Goal: Task Accomplishment & Management: Complete application form

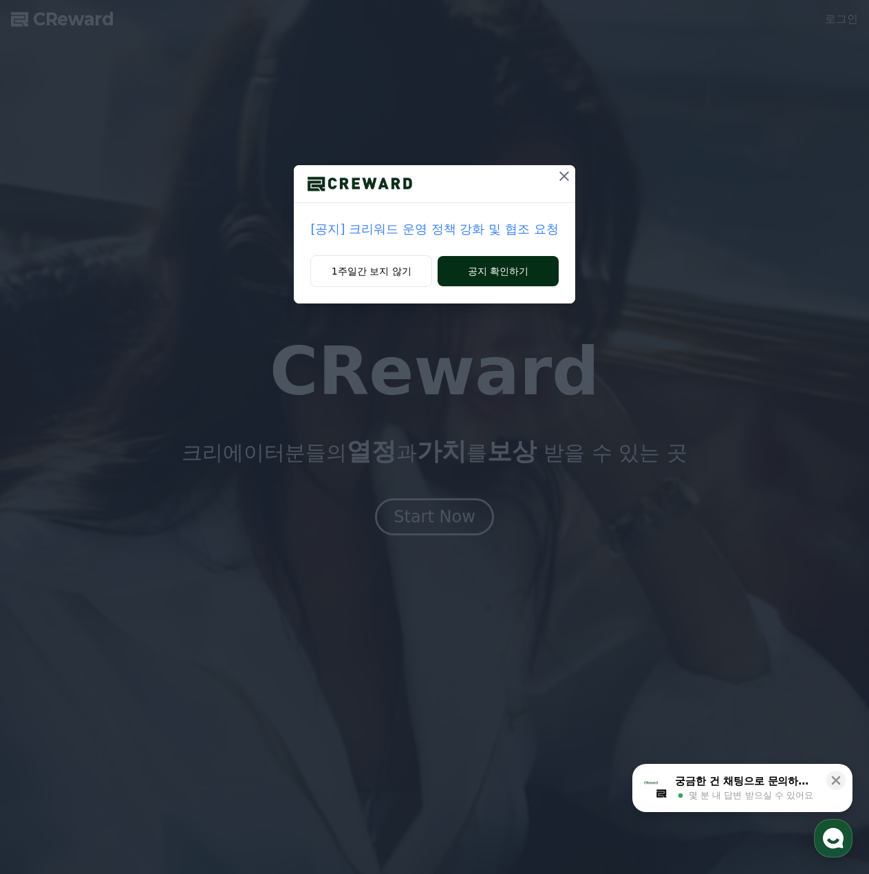
click at [478, 275] on button "공지 확인하기" at bounding box center [498, 271] width 120 height 30
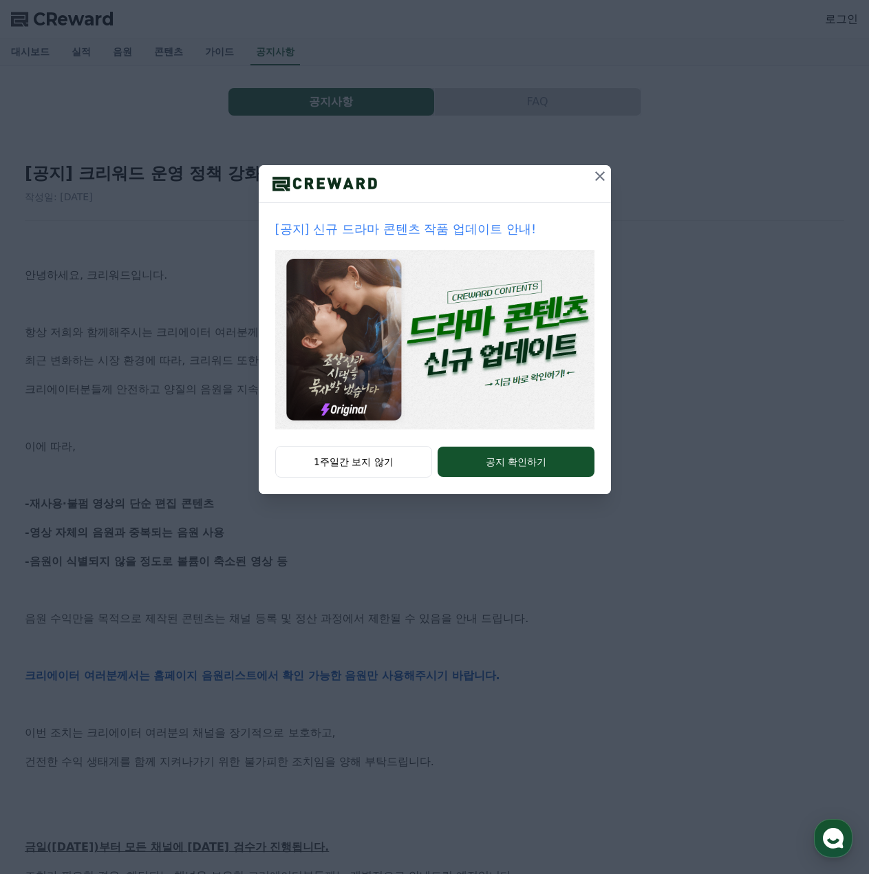
click at [600, 179] on icon at bounding box center [600, 176] width 17 height 17
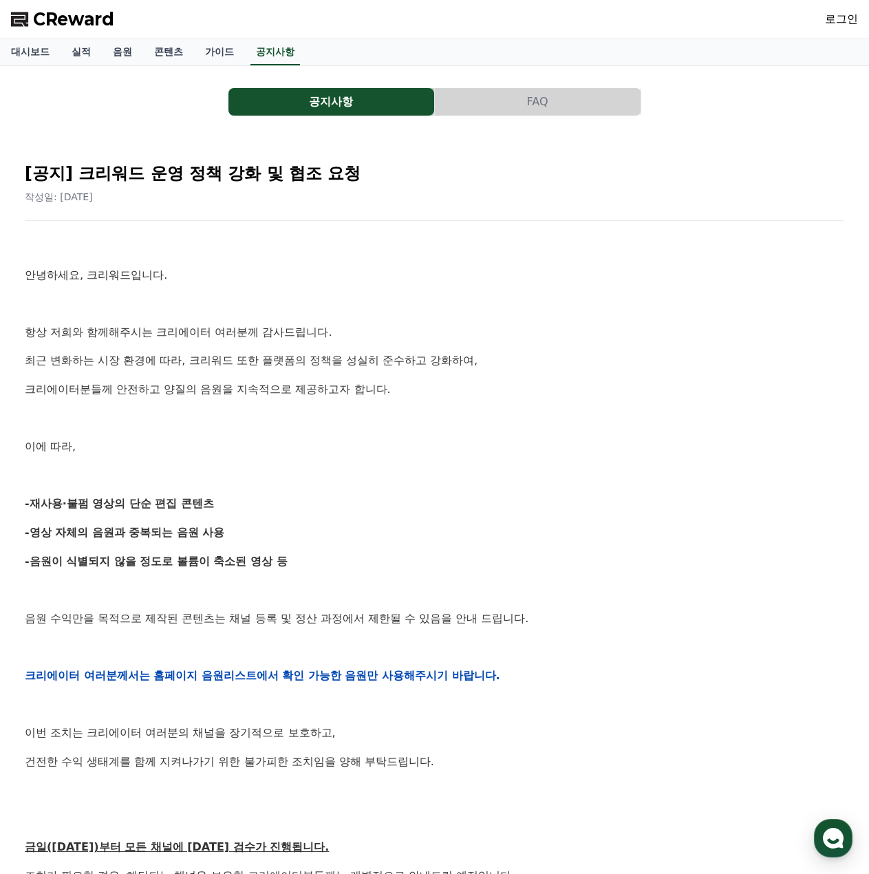
scroll to position [69, 0]
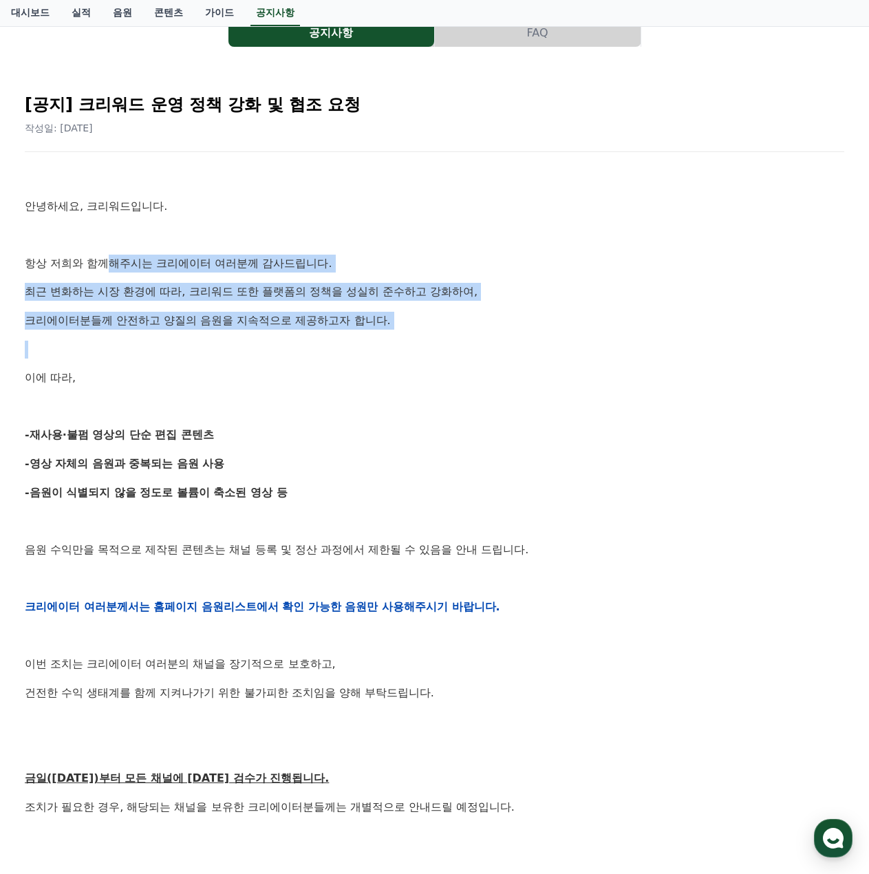
drag, startPoint x: 114, startPoint y: 257, endPoint x: 279, endPoint y: 347, distance: 188.4
click at [149, 351] on div "안녕하세요, 크리워드입니다. 항상 저희와 함께해주시는 크리에이터 여러분께 감사드립니다. 최근 변화하는 시장 환경에 따라, 크리워드 또한 플랫폼…" at bounding box center [434, 607] width 819 height 876
click at [312, 350] on p at bounding box center [434, 350] width 819 height 18
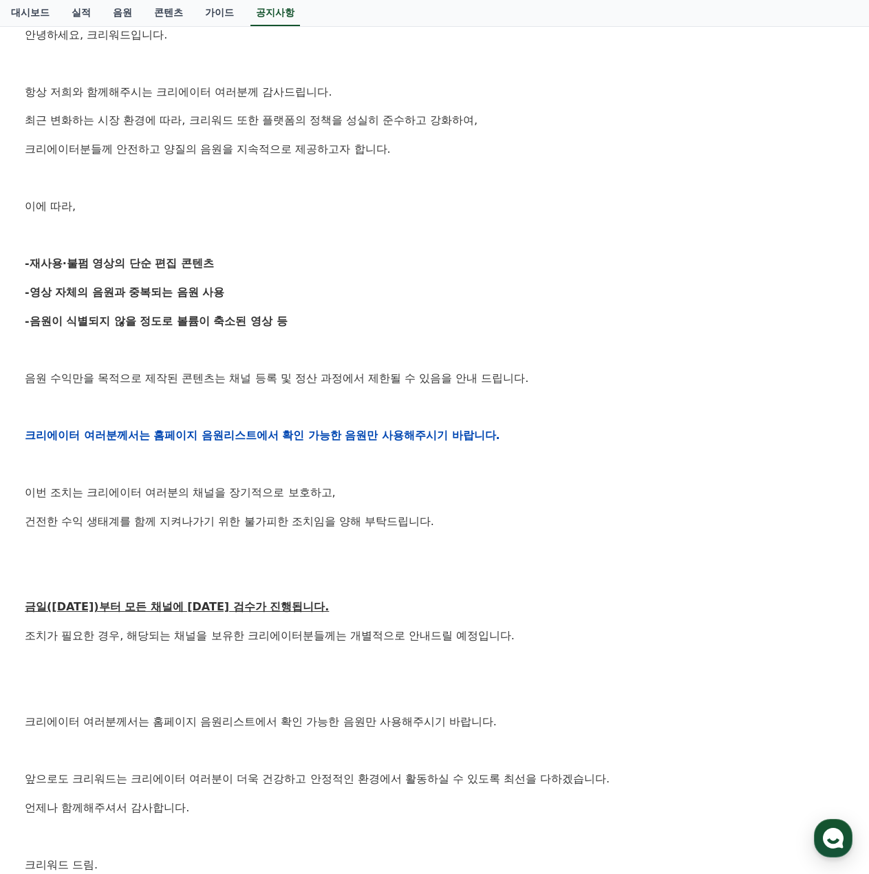
scroll to position [275, 0]
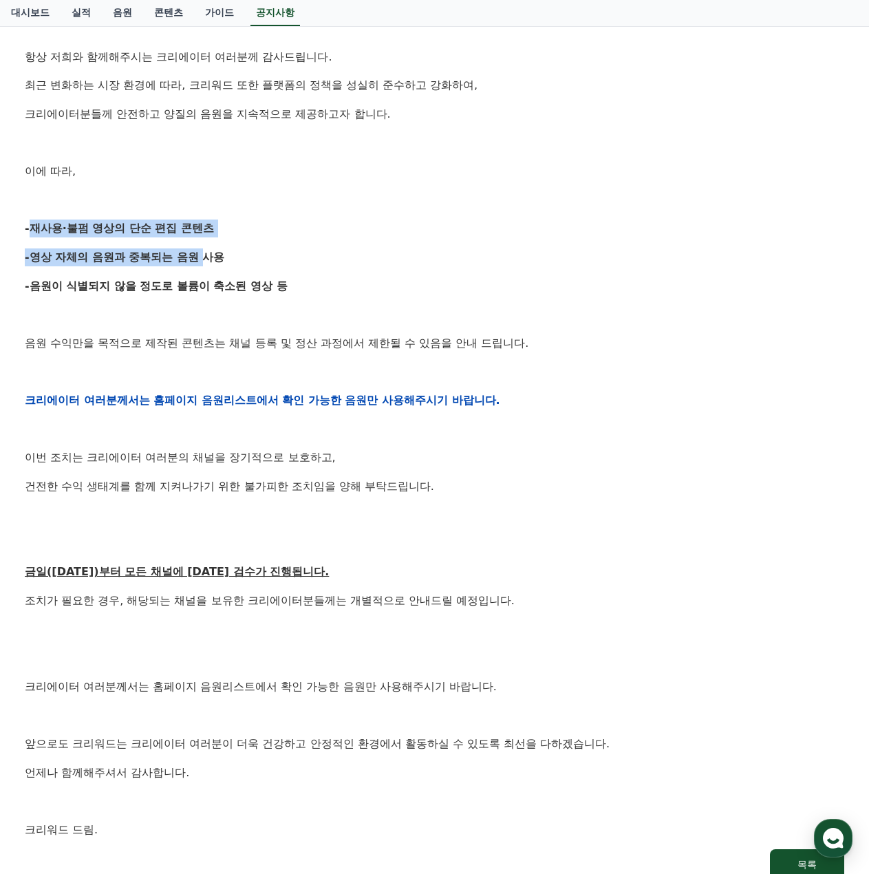
drag, startPoint x: 25, startPoint y: 225, endPoint x: 206, endPoint y: 242, distance: 181.1
click at [202, 241] on div "안녕하세요, 크리워드입니다. 항상 저희와 함께해주시는 크리에이터 여러분께 감사드립니다. 최근 변화하는 시장 환경에 따라, 크리워드 또한 플랫폼…" at bounding box center [434, 400] width 819 height 876
click at [366, 235] on p "-재사용·불펌 영상의 단순 편집 콘텐츠" at bounding box center [434, 228] width 819 height 18
click at [31, 233] on strong "-재사용·불펌 영상의 단순 편집 콘텐츠" at bounding box center [119, 228] width 189 height 13
drag, startPoint x: 35, startPoint y: 231, endPoint x: 244, endPoint y: 235, distance: 208.5
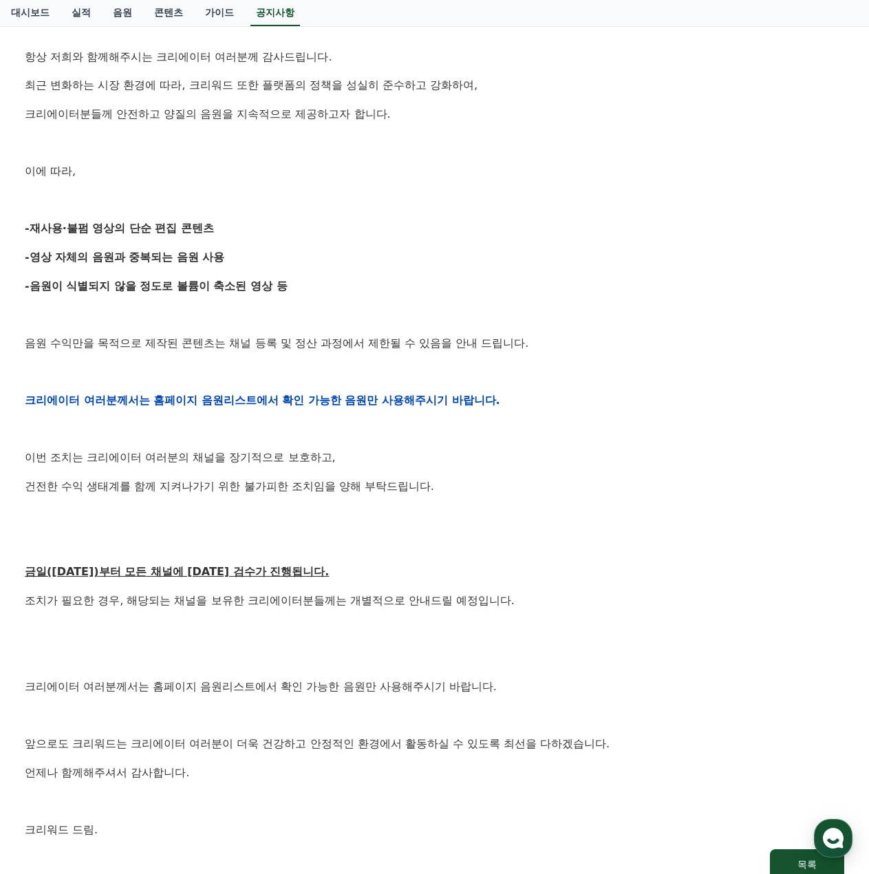
click at [244, 235] on p "-재사용·불펌 영상의 단순 편집 콘텐츠" at bounding box center [434, 228] width 819 height 18
click at [318, 244] on div "안녕하세요, 크리워드입니다. 항상 저희와 함께해주시는 크리에이터 여러분께 감사드립니다. 최근 변화하는 시장 환경에 따라, 크리워드 또한 플랫폼…" at bounding box center [434, 400] width 819 height 876
drag, startPoint x: 30, startPoint y: 258, endPoint x: 341, endPoint y: 263, distance: 311.7
click at [286, 263] on p "-영상 자체의 음원과 중복되는 음원 사용" at bounding box center [434, 257] width 819 height 18
click at [355, 263] on p "-영상 자체의 음원과 중복되는 음원 사용" at bounding box center [434, 257] width 819 height 18
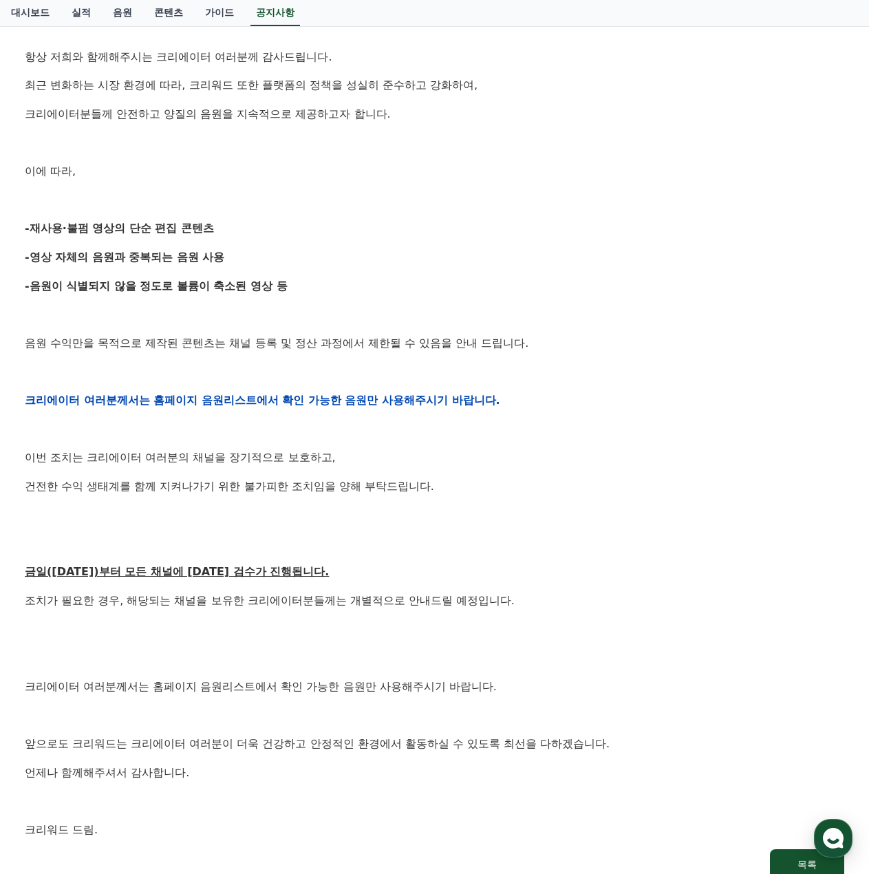
drag, startPoint x: 65, startPoint y: 283, endPoint x: 346, endPoint y: 287, distance: 280.7
click at [346, 287] on p "-음원이 식별되지 않을 정도로 볼륨이 축소된 영상 등" at bounding box center [434, 286] width 819 height 18
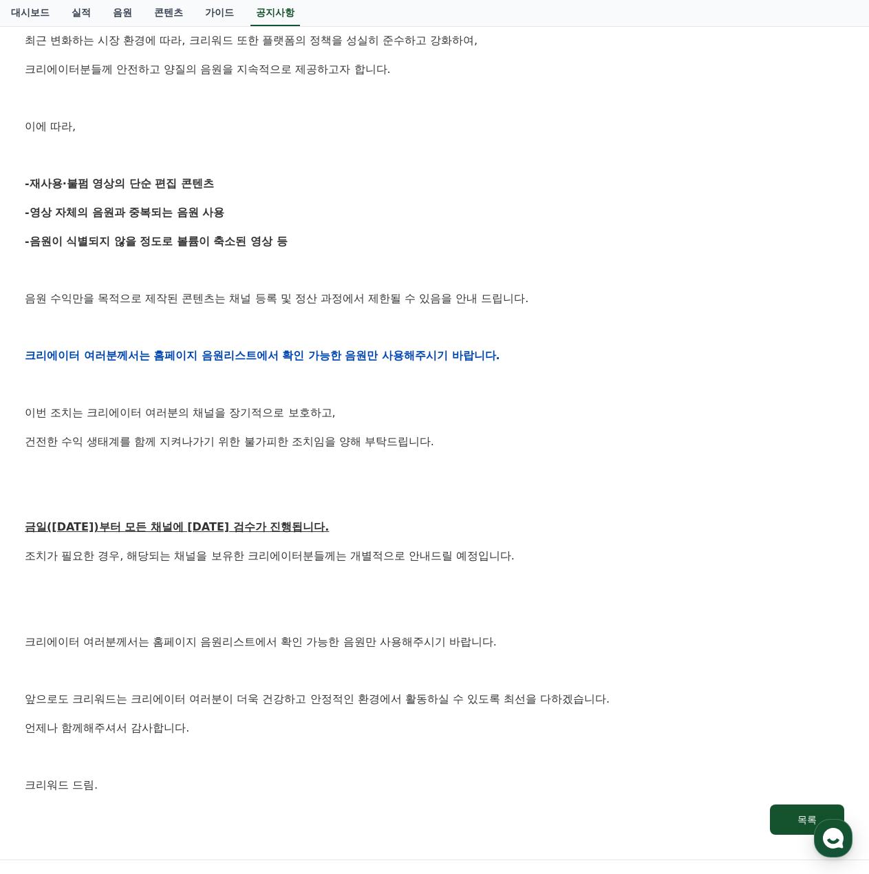
scroll to position [344, 0]
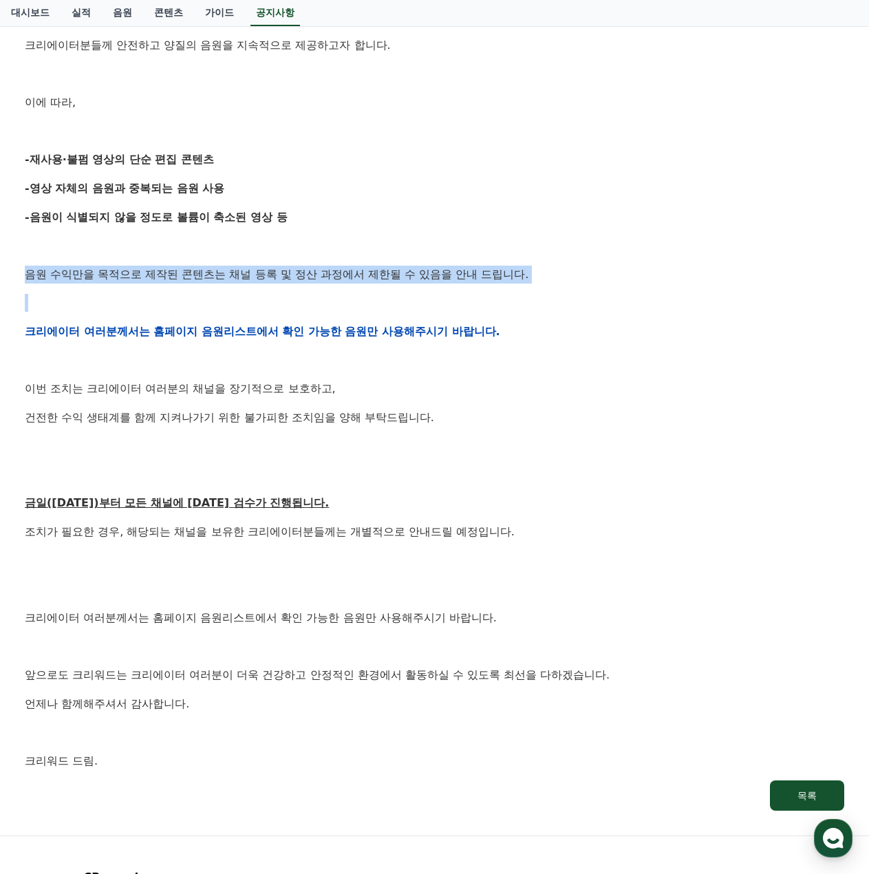
drag, startPoint x: 26, startPoint y: 277, endPoint x: 545, endPoint y: 305, distance: 519.5
click at [532, 284] on div "안녕하세요, 크리워드입니다. 항상 저희와 함께해주시는 크리에이터 여러분께 감사드립니다. 최근 변화하는 시장 환경에 따라, 크리워드 또한 플랫폼…" at bounding box center [434, 331] width 819 height 876
click at [545, 307] on p at bounding box center [434, 303] width 819 height 18
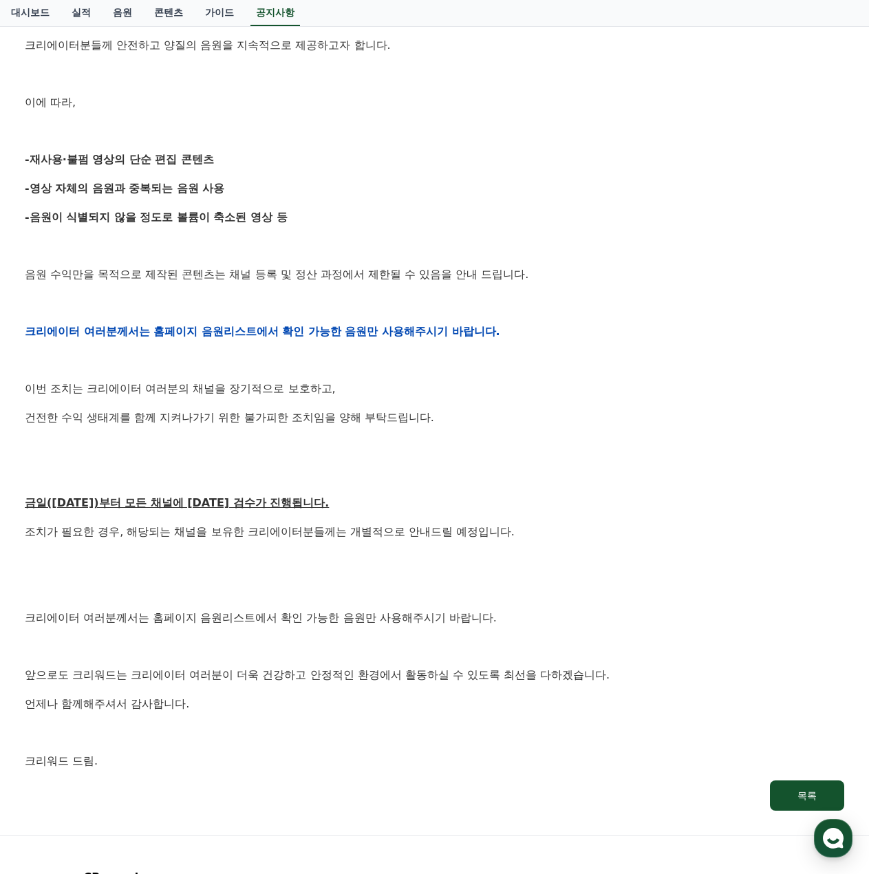
scroll to position [413, 0]
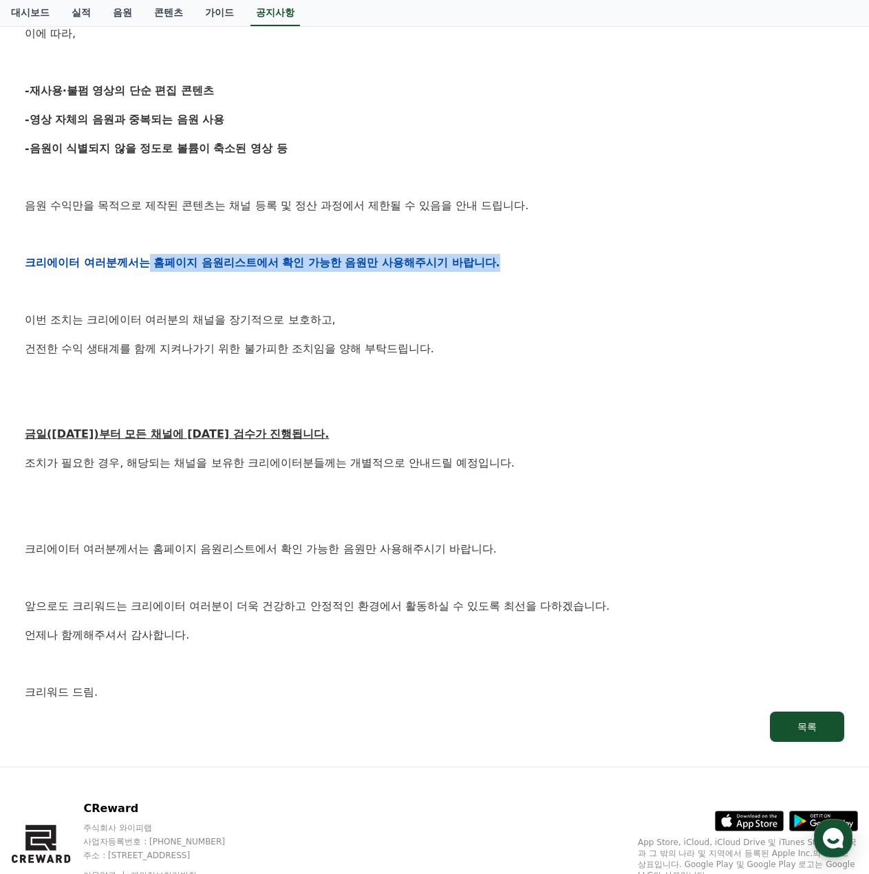
drag, startPoint x: 147, startPoint y: 263, endPoint x: 568, endPoint y: 270, distance: 420.4
click at [568, 269] on p "크리에이터 여러분께서는 홈페이지 음원리스트에서 확인 가능한 음원만 사용해주시기 바랍니다." at bounding box center [434, 263] width 819 height 18
drag, startPoint x: 560, startPoint y: 311, endPoint x: 321, endPoint y: 337, distance: 240.2
click at [558, 312] on p "이번 조치는 크리에이터 여러분의 채널을 장기적으로 보호하고," at bounding box center [434, 320] width 819 height 18
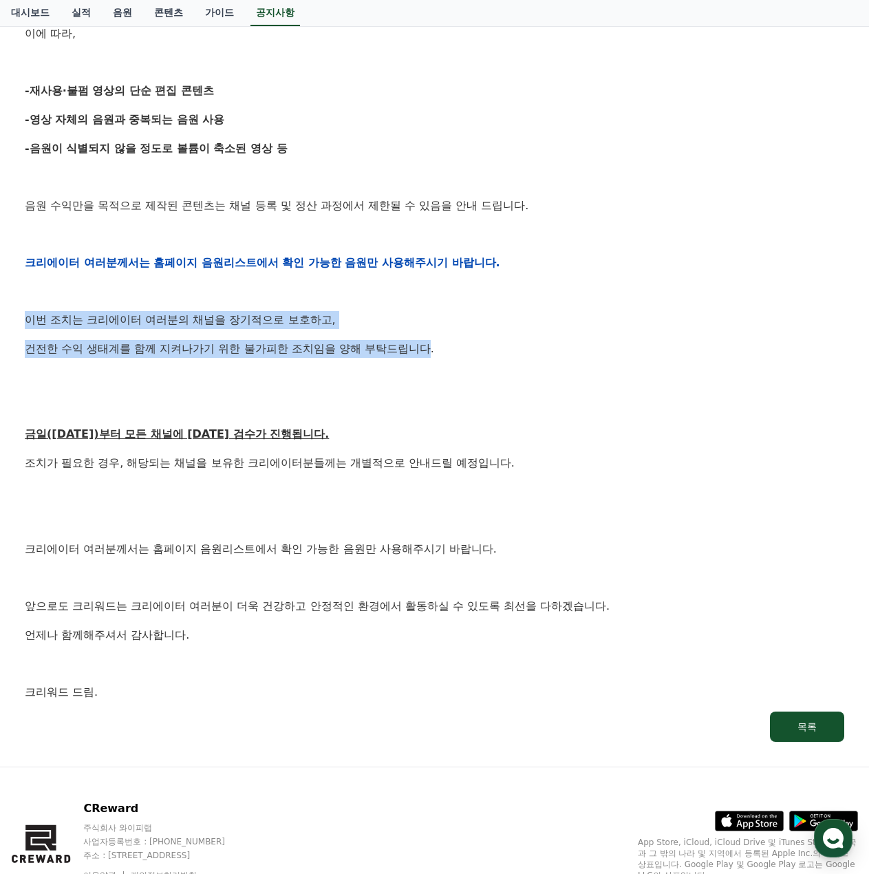
drag, startPoint x: 26, startPoint y: 316, endPoint x: 435, endPoint y: 356, distance: 410.5
click at [435, 356] on div "[공지] 크리워드 운영 정책 강화 및 협조 요청 작성일: 2025-09-15 안녕하세요, 크리워드입니다. 항상 저희와 함께해주시는 크리에이터 …" at bounding box center [435, 240] width 836 height 1020
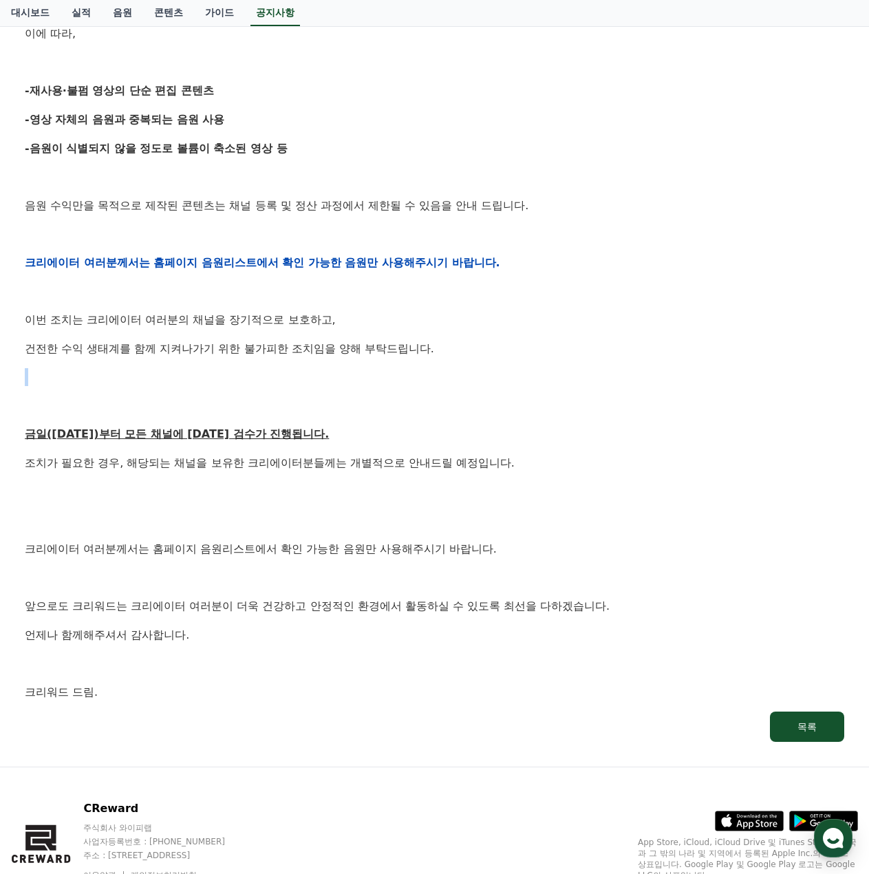
click at [521, 357] on div "안녕하세요, 크리워드입니다. 항상 저희와 함께해주시는 크리에이터 여러분께 감사드립니다. 최근 변화하는 시장 환경에 따라, 크리워드 또한 플랫폼…" at bounding box center [434, 263] width 819 height 876
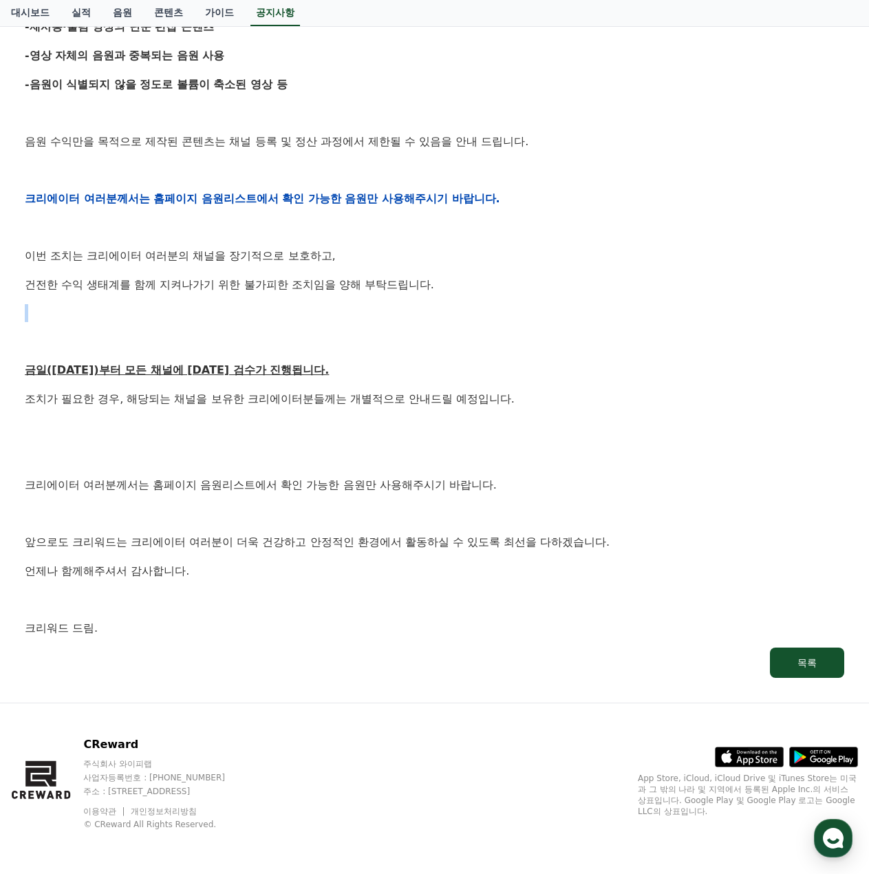
scroll to position [64, 0]
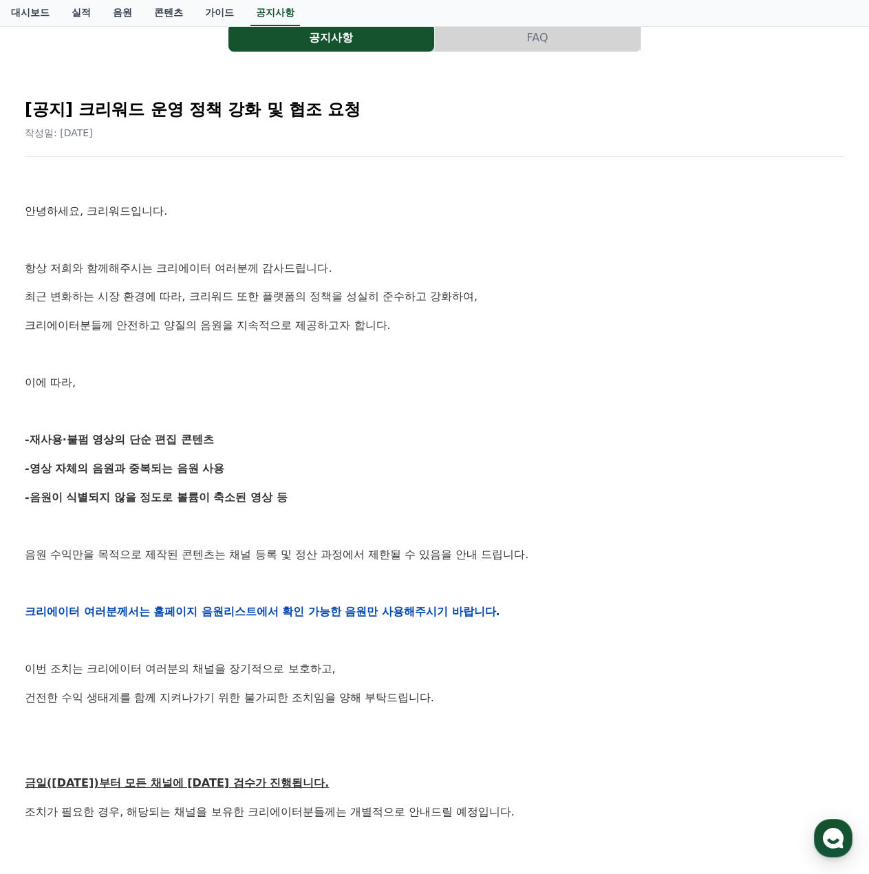
click at [578, 374] on p "이에 따라," at bounding box center [434, 383] width 819 height 18
click at [417, 501] on p "-음원이 식별되지 않을 정도로 볼륨이 축소된 영상 등" at bounding box center [434, 497] width 819 height 18
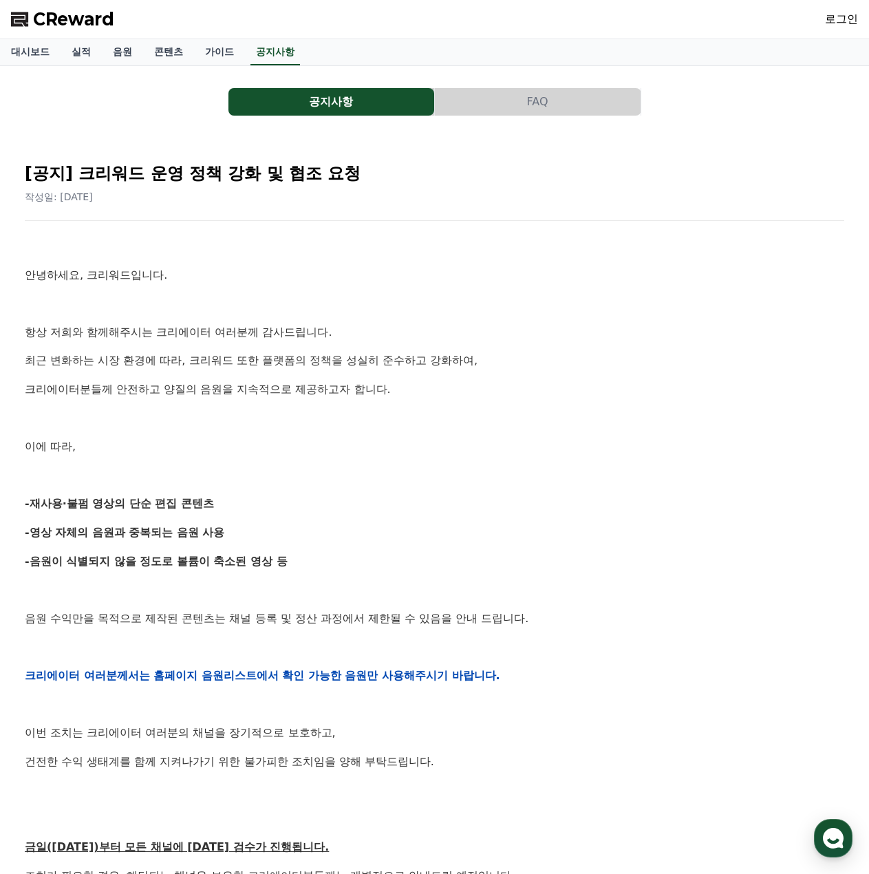
click at [559, 109] on button "FAQ" at bounding box center [538, 102] width 206 height 28
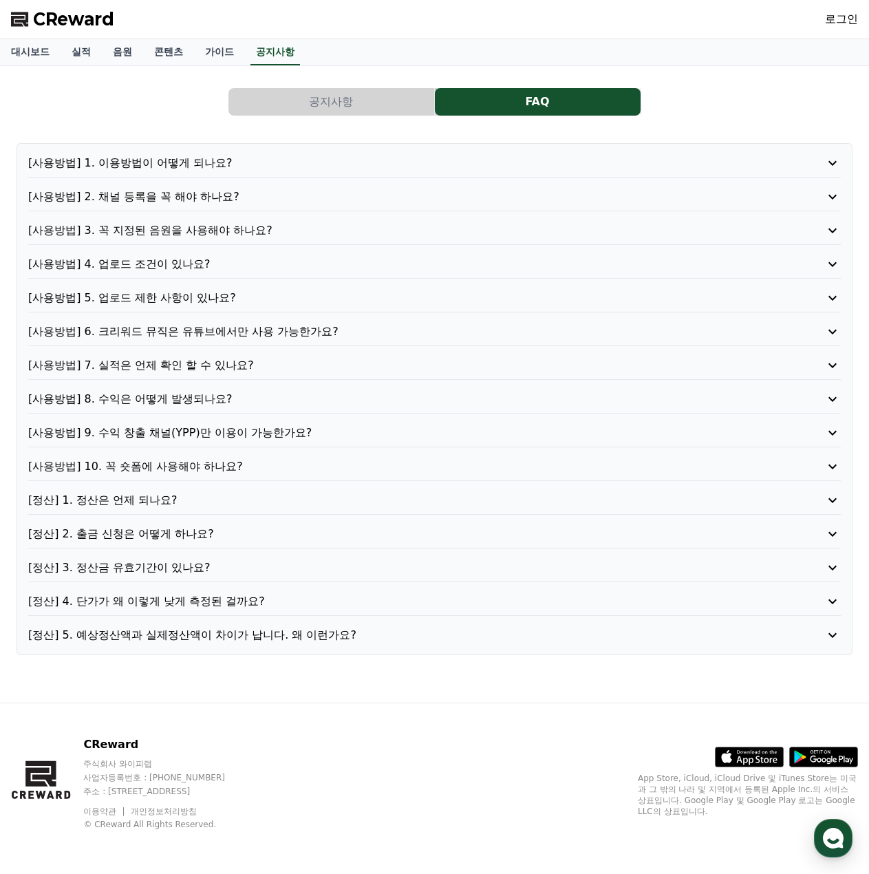
click at [254, 436] on p "[사용방법] 9. 수익 창출 채널(YPP)만 이용이 가능한가요?" at bounding box center [402, 432] width 748 height 17
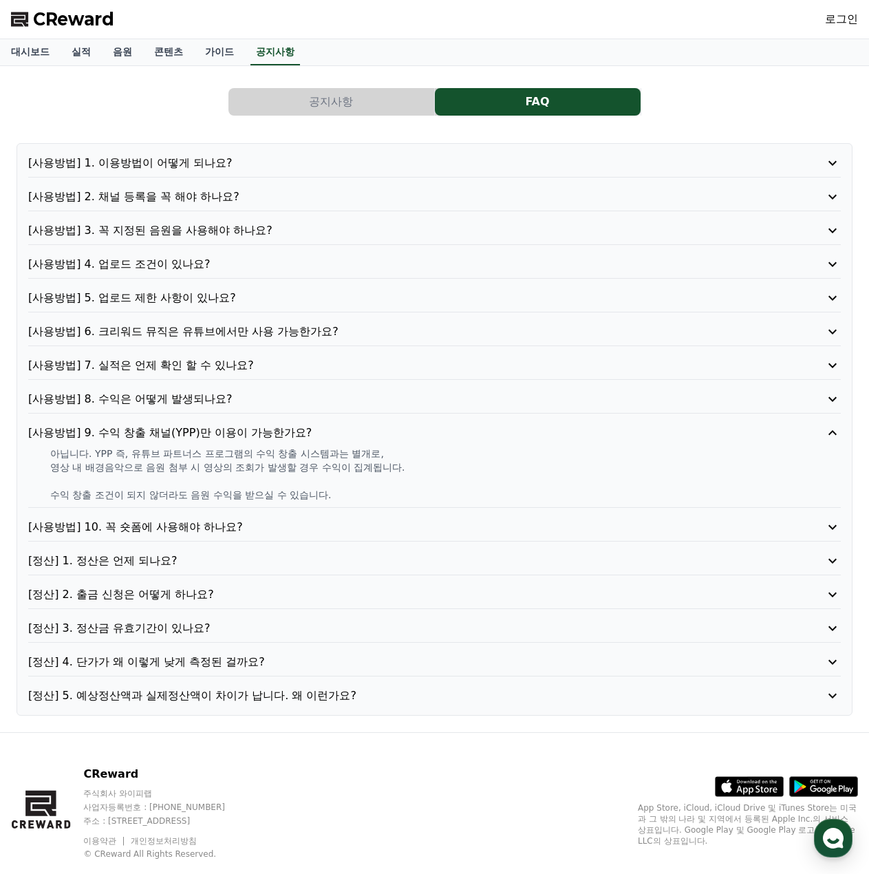
click at [334, 98] on button "공지사항" at bounding box center [331, 102] width 206 height 28
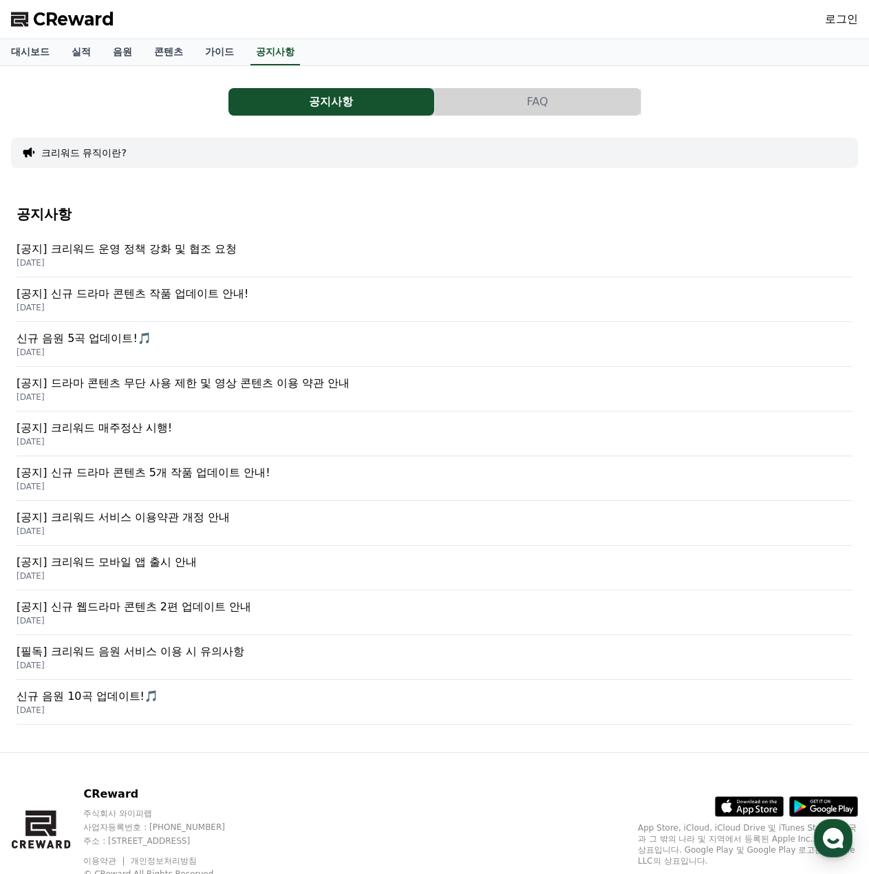
click at [140, 563] on p "[공지] 크리워드 모바일 앱 출시 안내" at bounding box center [435, 562] width 836 height 17
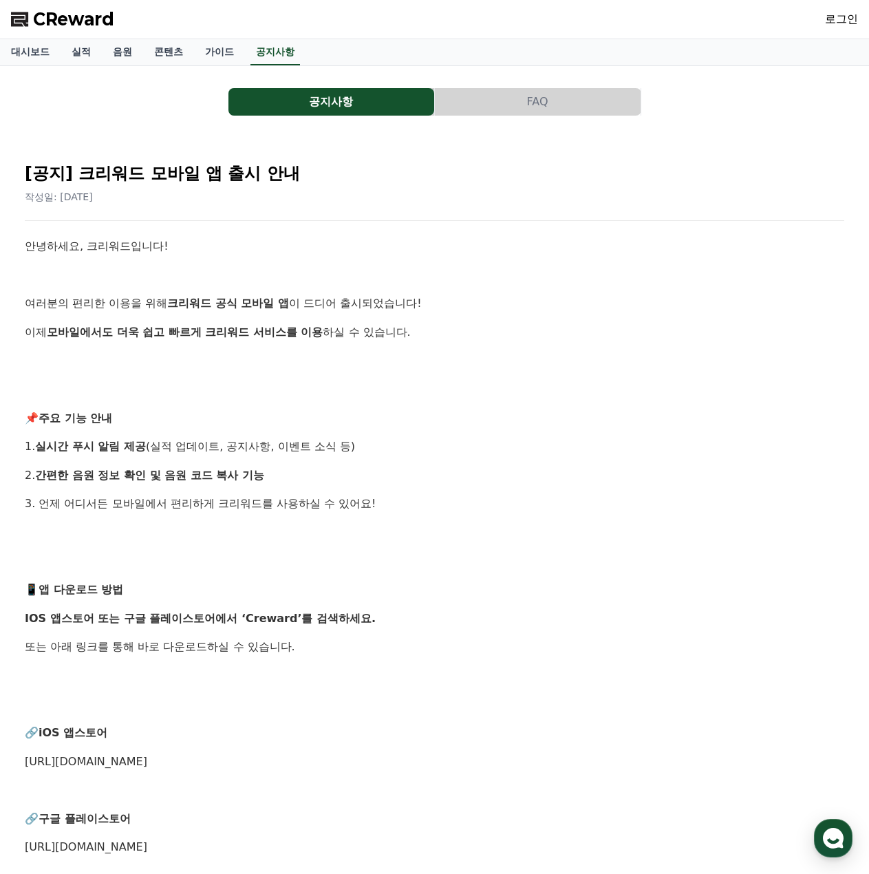
click at [407, 114] on button "공지사항" at bounding box center [331, 102] width 206 height 28
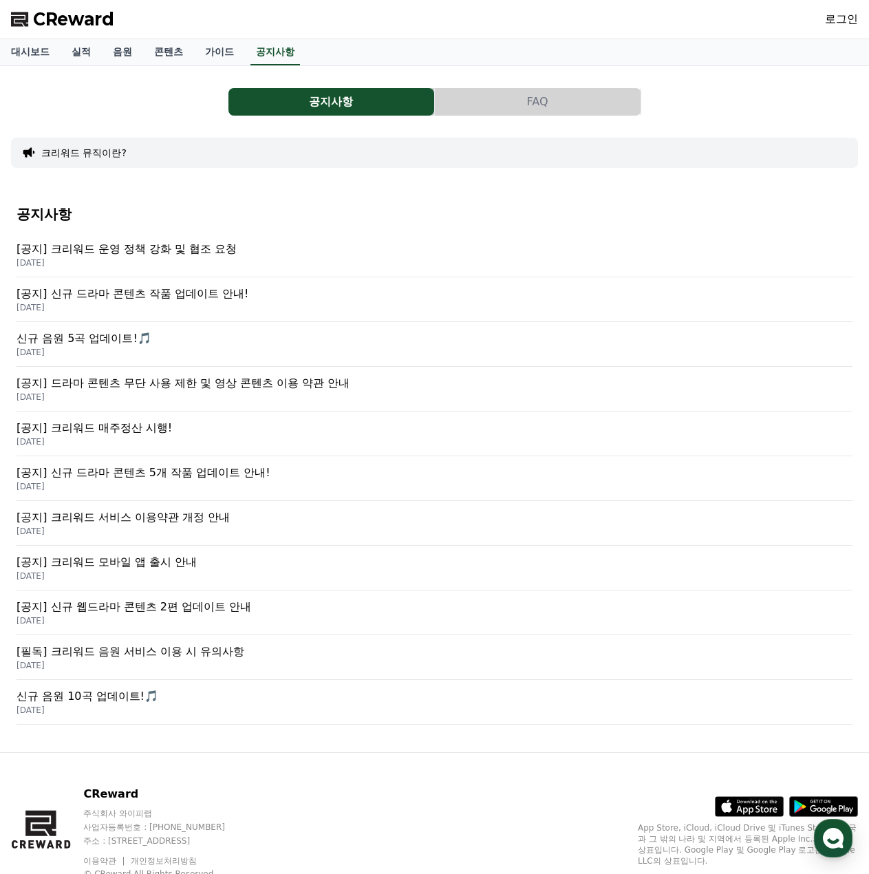
click at [211, 299] on p "[공지] 신규 드라마 콘텐츠 작품 업데이트 안내!" at bounding box center [435, 294] width 836 height 17
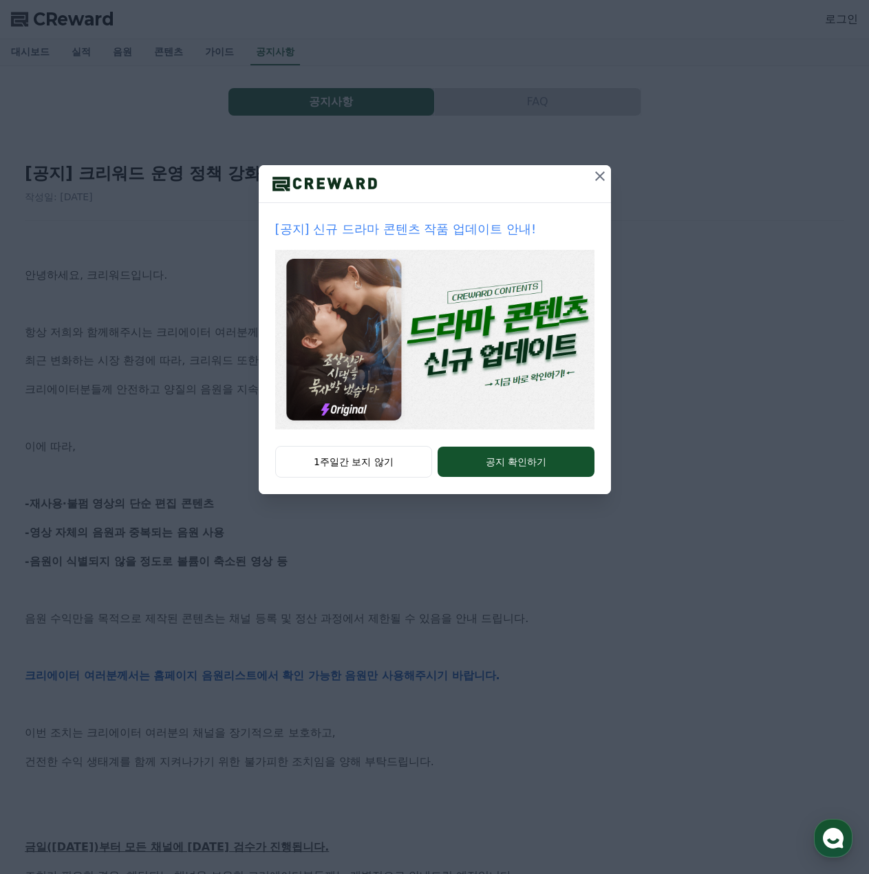
click at [596, 182] on icon at bounding box center [600, 176] width 17 height 17
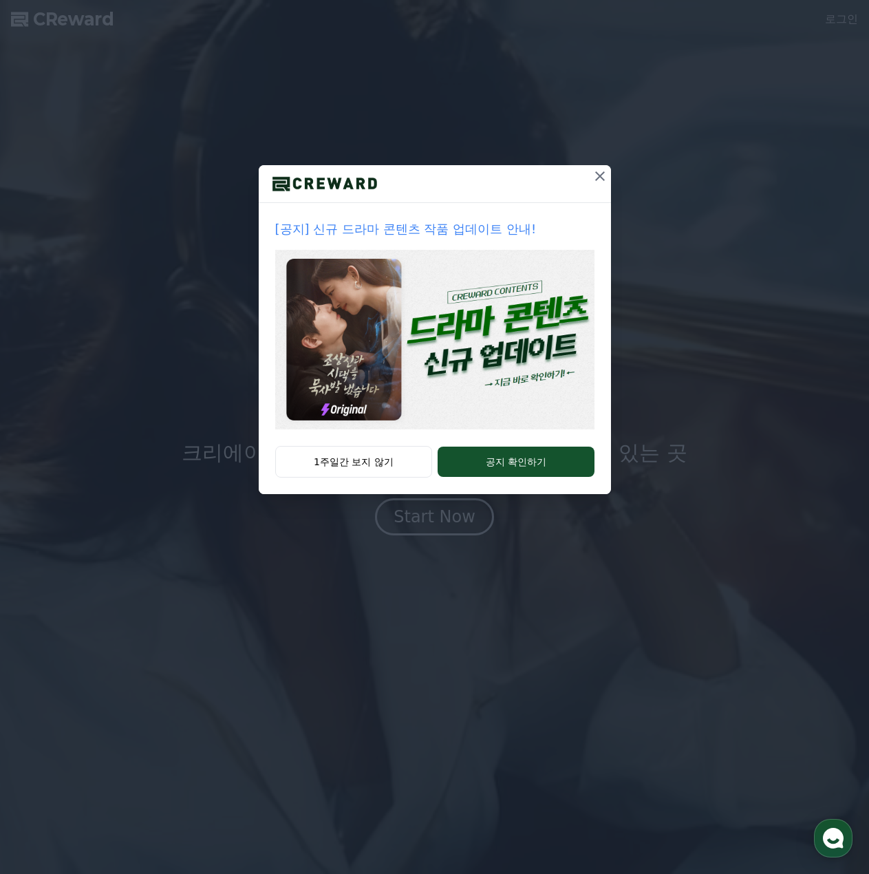
click at [598, 174] on icon at bounding box center [600, 176] width 10 height 10
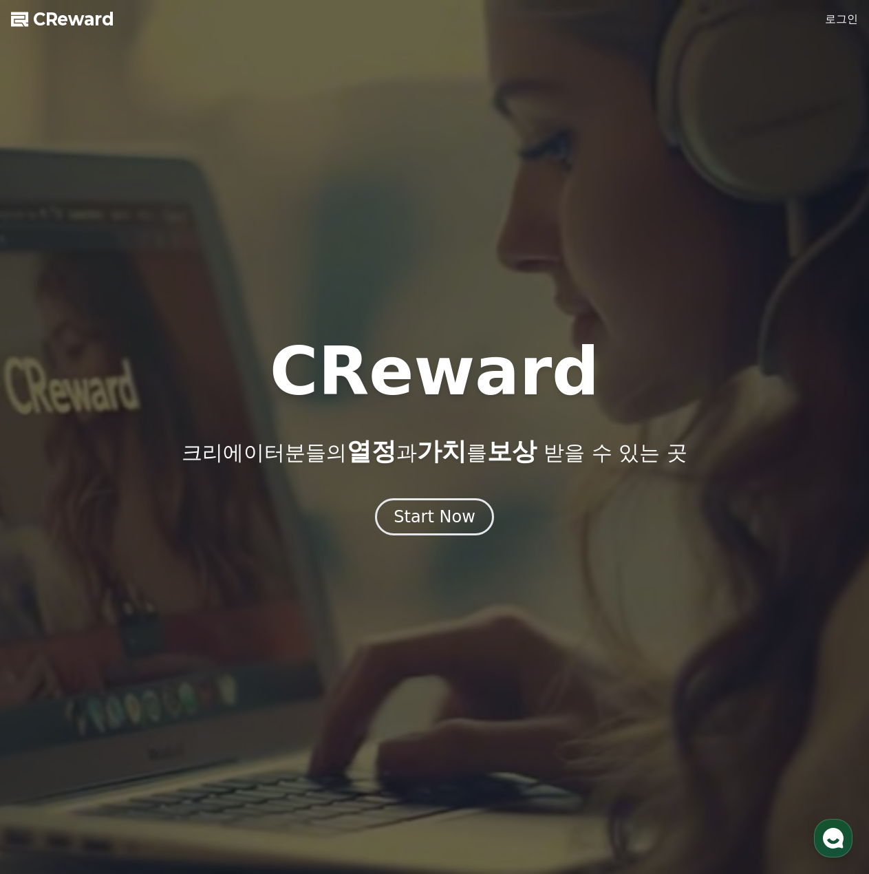
click at [837, 19] on link "로그인" at bounding box center [841, 19] width 33 height 17
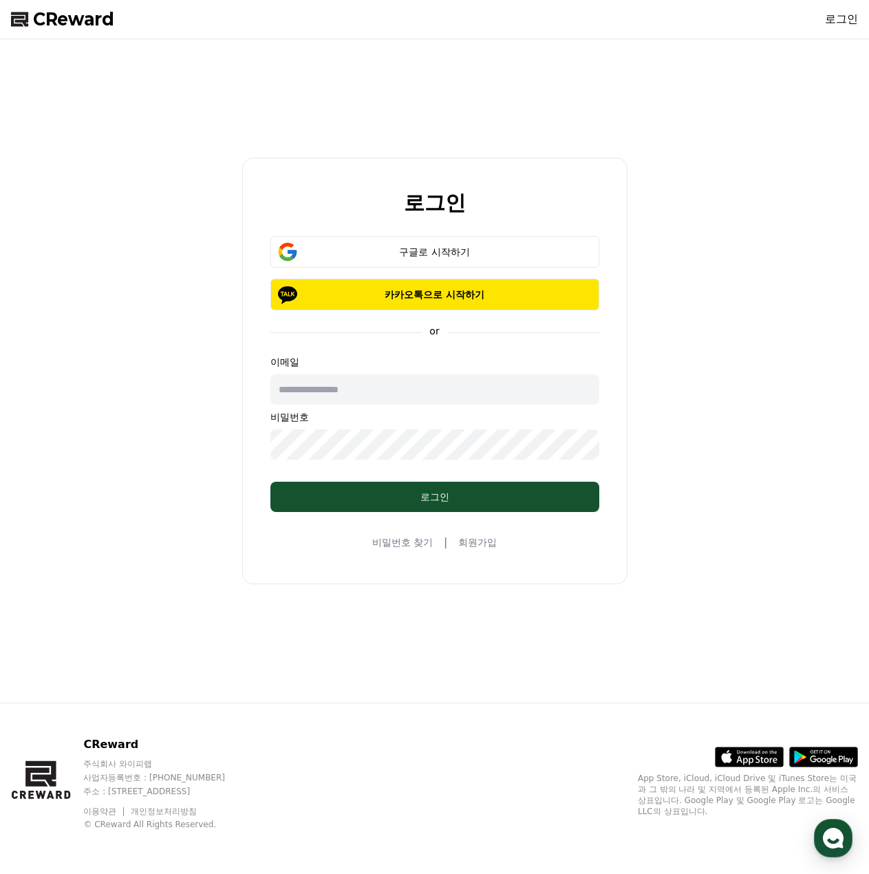
click at [374, 395] on input "text" at bounding box center [434, 389] width 329 height 30
paste input "**********"
drag, startPoint x: 418, startPoint y: 394, endPoint x: 398, endPoint y: 396, distance: 20.1
click at [418, 394] on input "**********" at bounding box center [434, 389] width 329 height 30
type input "**********"
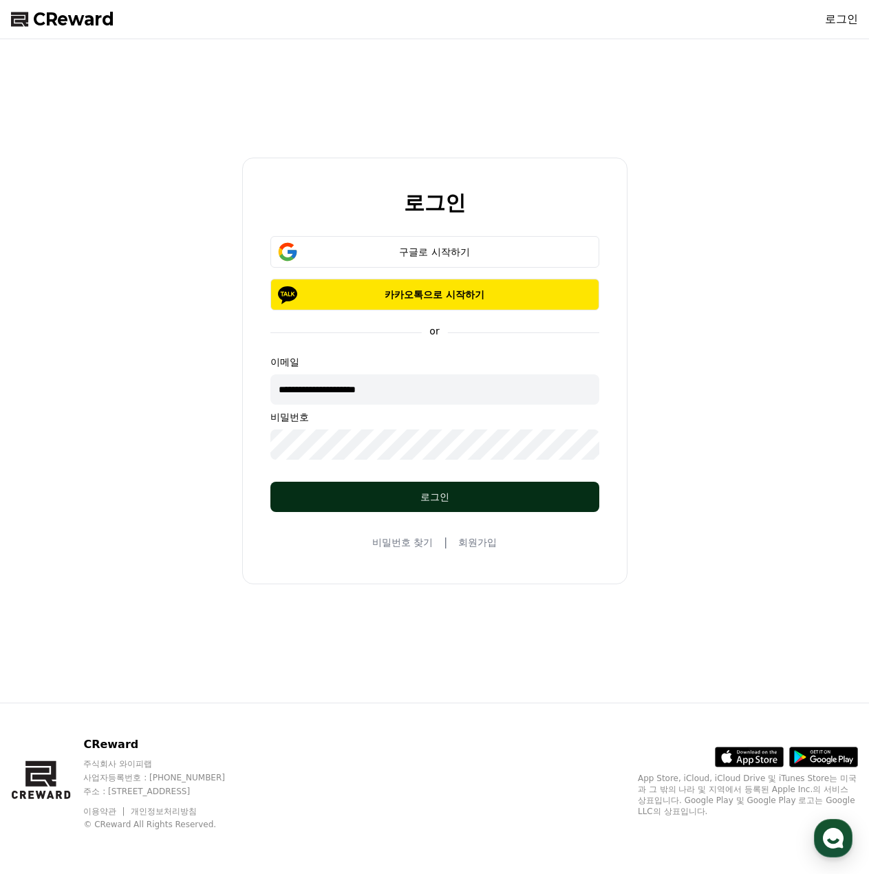
click at [411, 504] on button "로그인" at bounding box center [434, 497] width 329 height 30
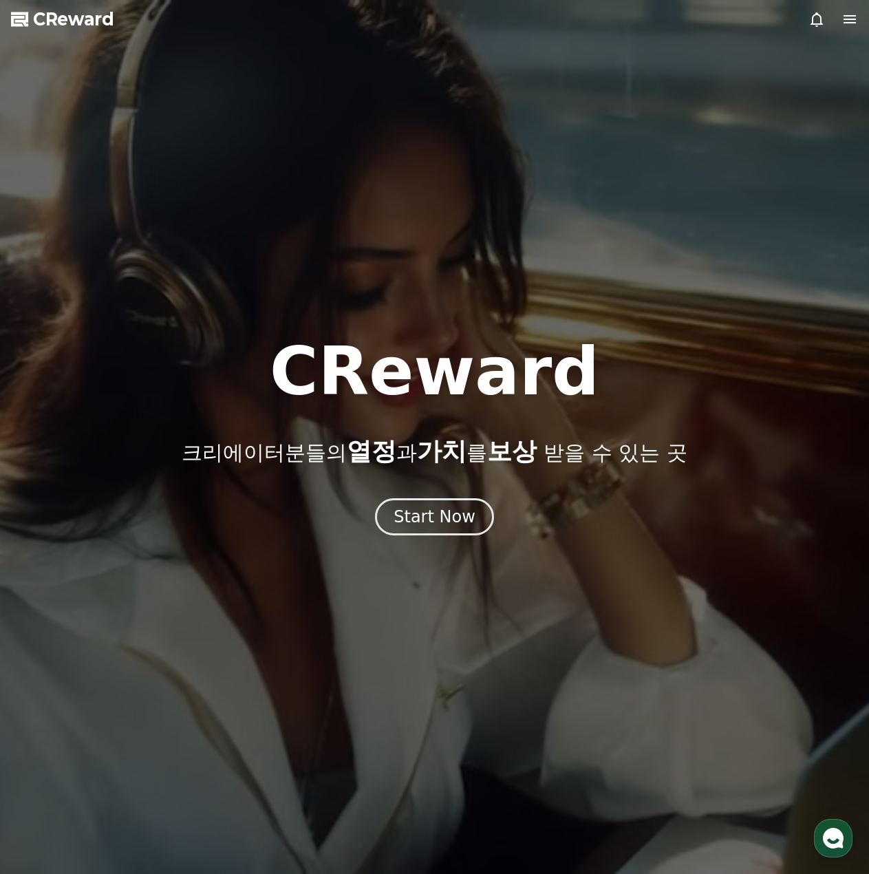
click at [851, 24] on icon at bounding box center [849, 19] width 17 height 17
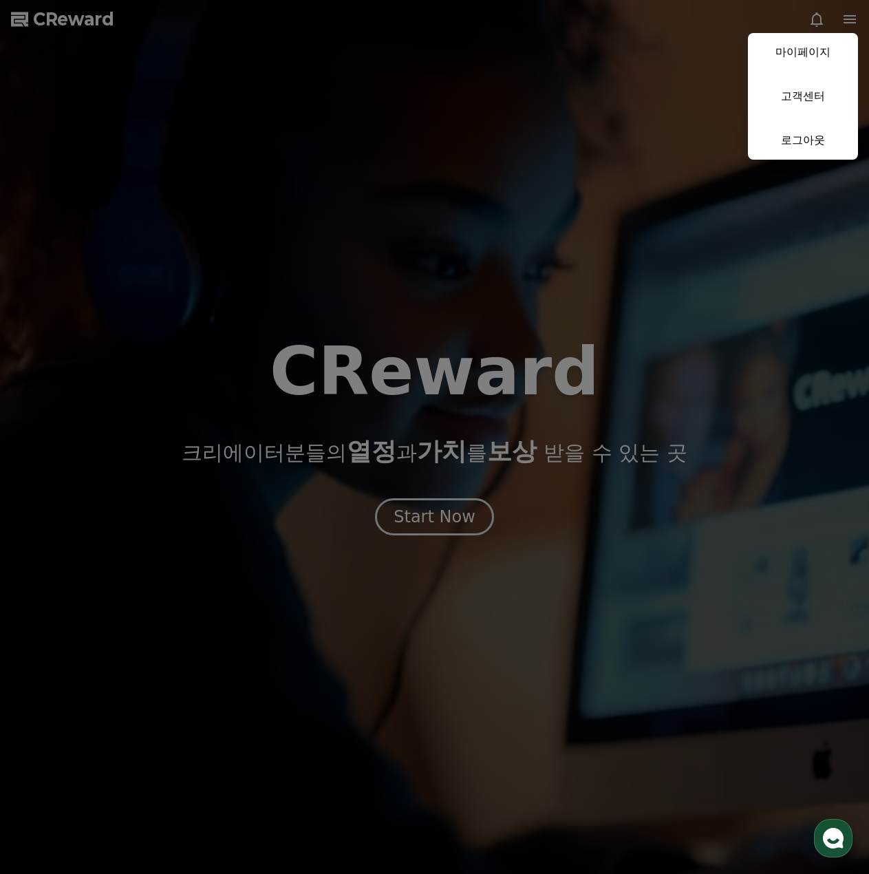
click at [433, 515] on button "close" at bounding box center [434, 437] width 869 height 874
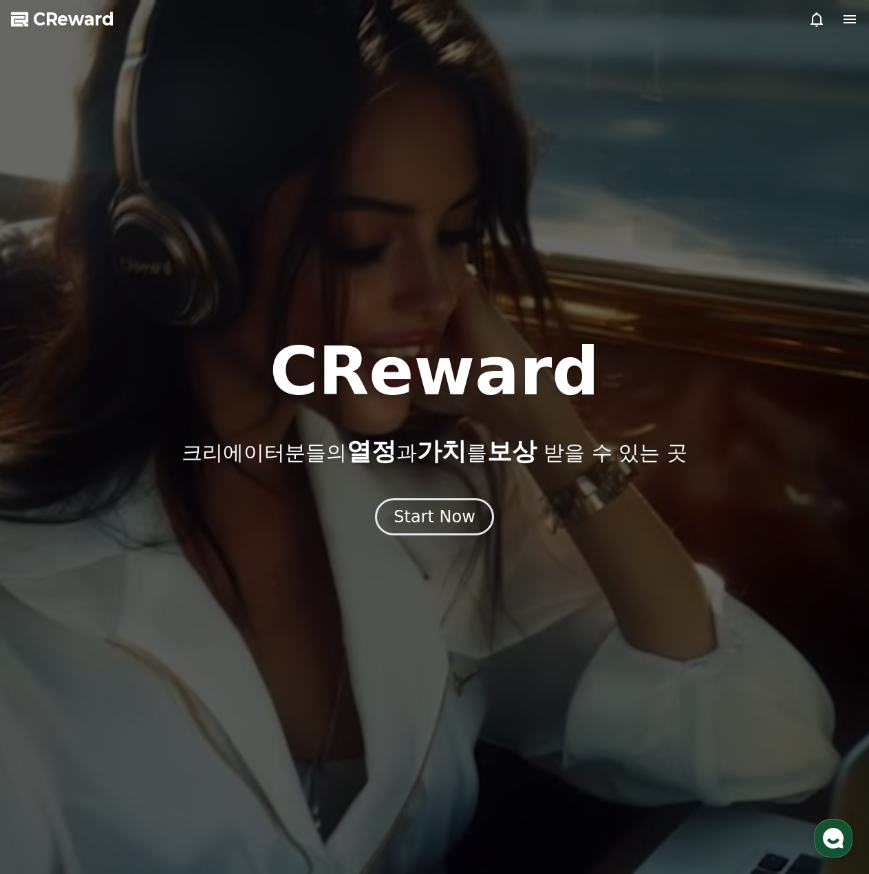
click at [847, 25] on icon at bounding box center [849, 19] width 17 height 17
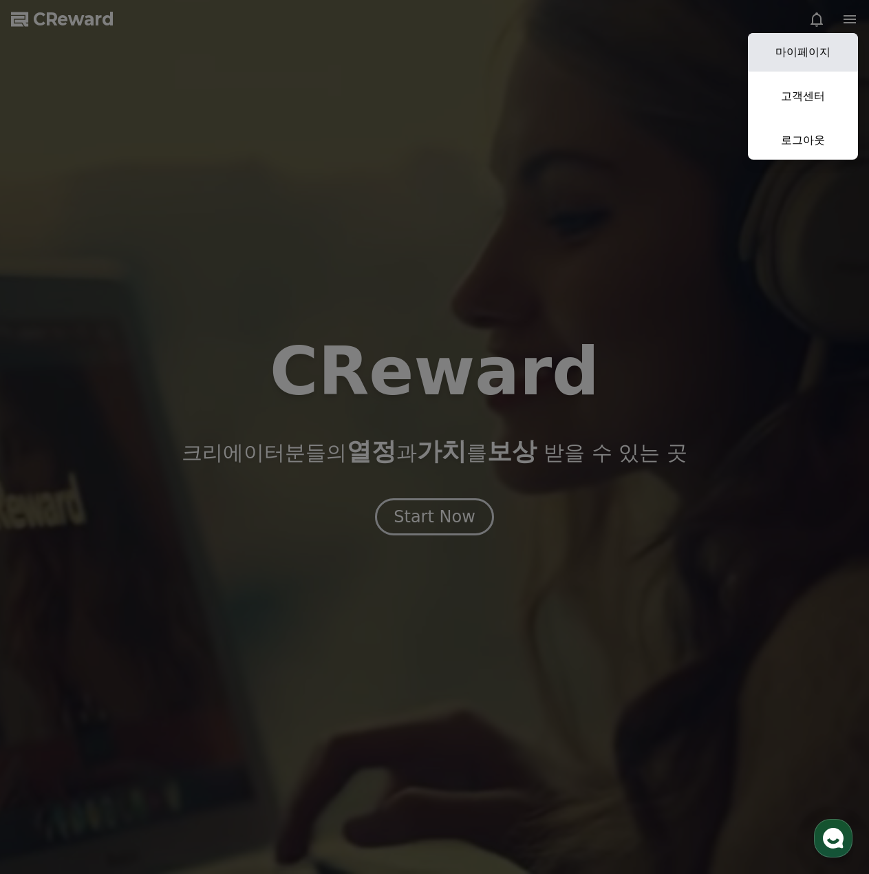
click at [807, 59] on link "마이페이지" at bounding box center [803, 52] width 110 height 39
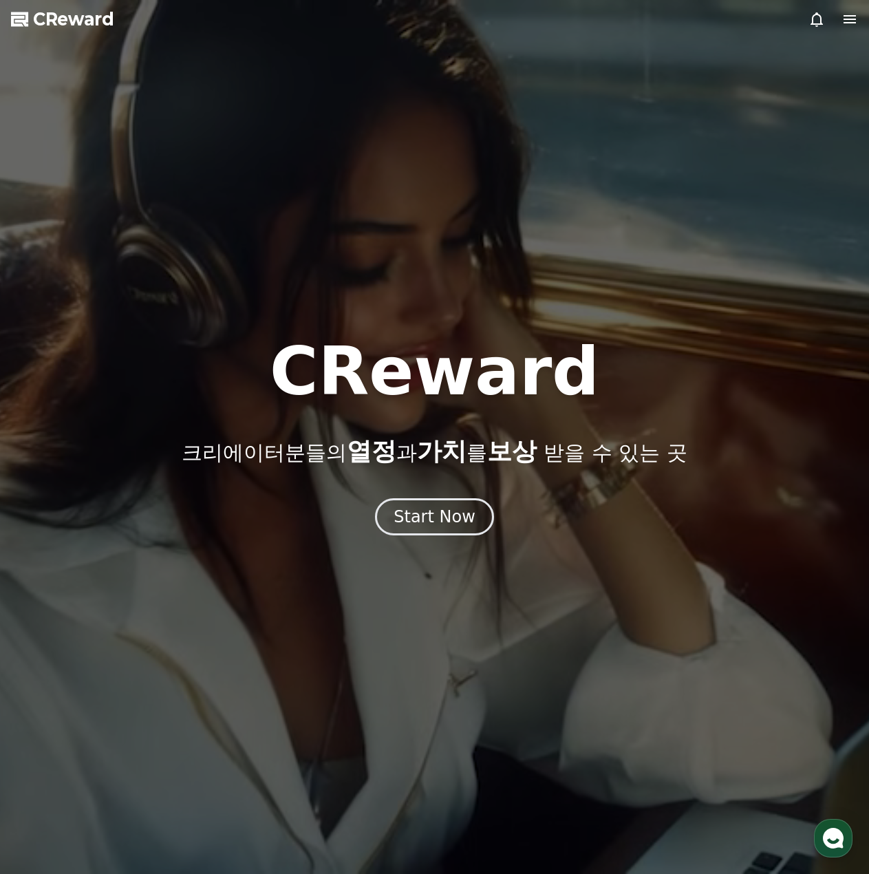
select select "**********"
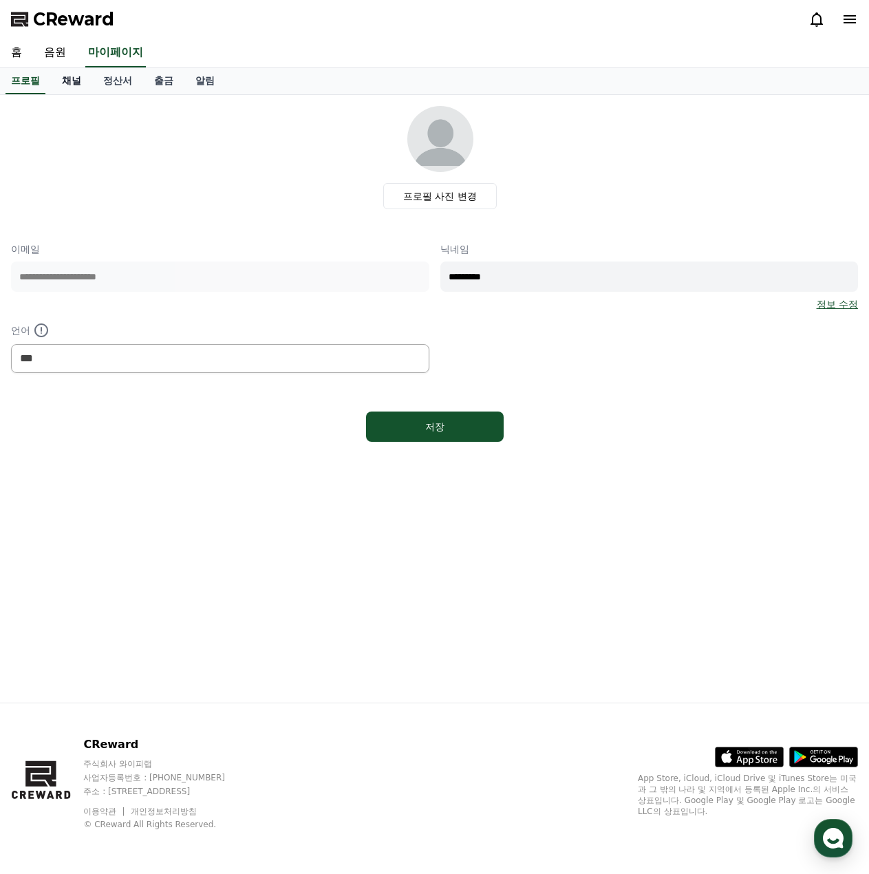
click at [70, 82] on link "채널" at bounding box center [71, 81] width 41 height 26
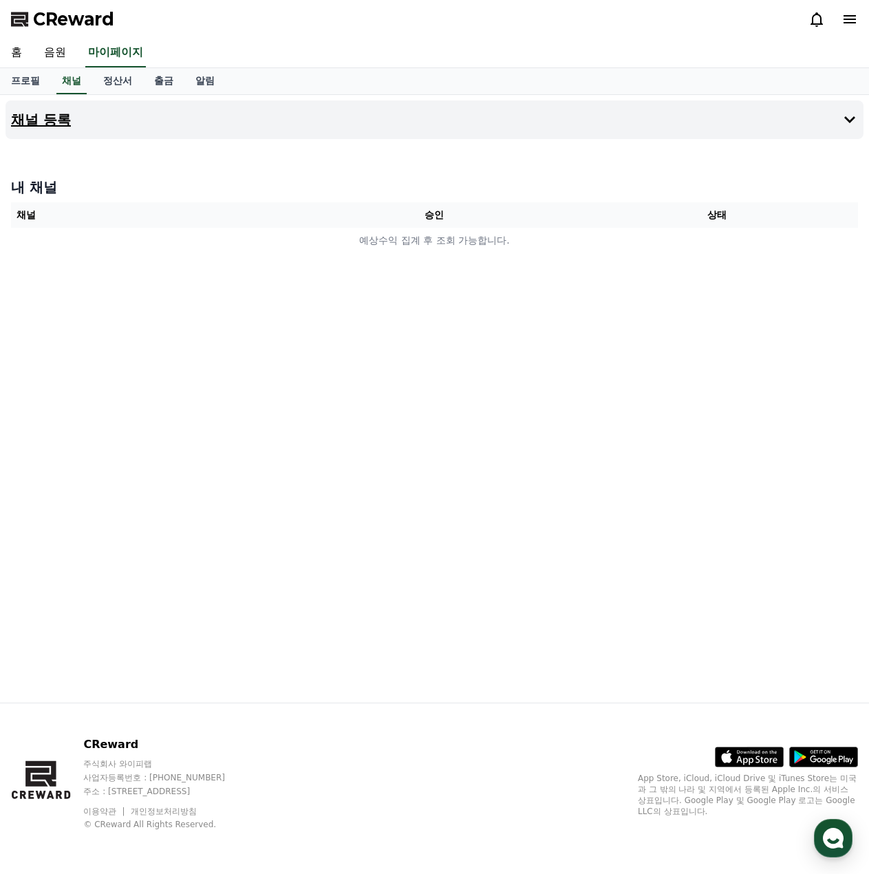
click at [187, 126] on button "채널 등록" at bounding box center [435, 119] width 858 height 39
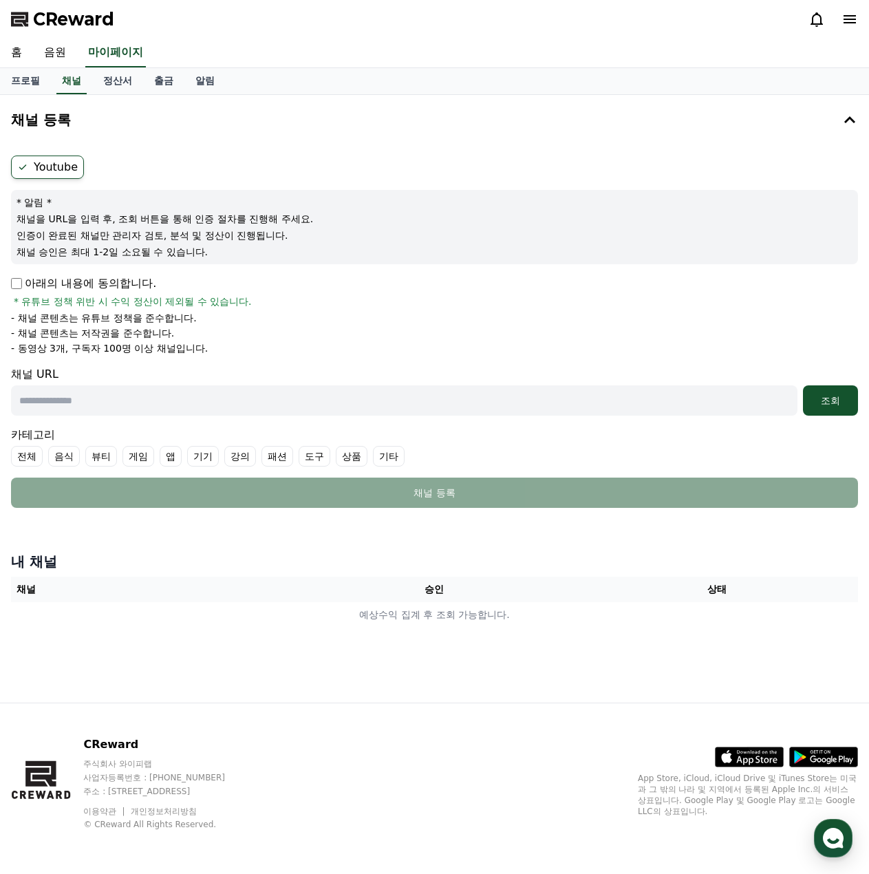
click at [612, 407] on input "text" at bounding box center [404, 400] width 786 height 30
click at [817, 405] on div "조회" at bounding box center [830, 401] width 44 height 14
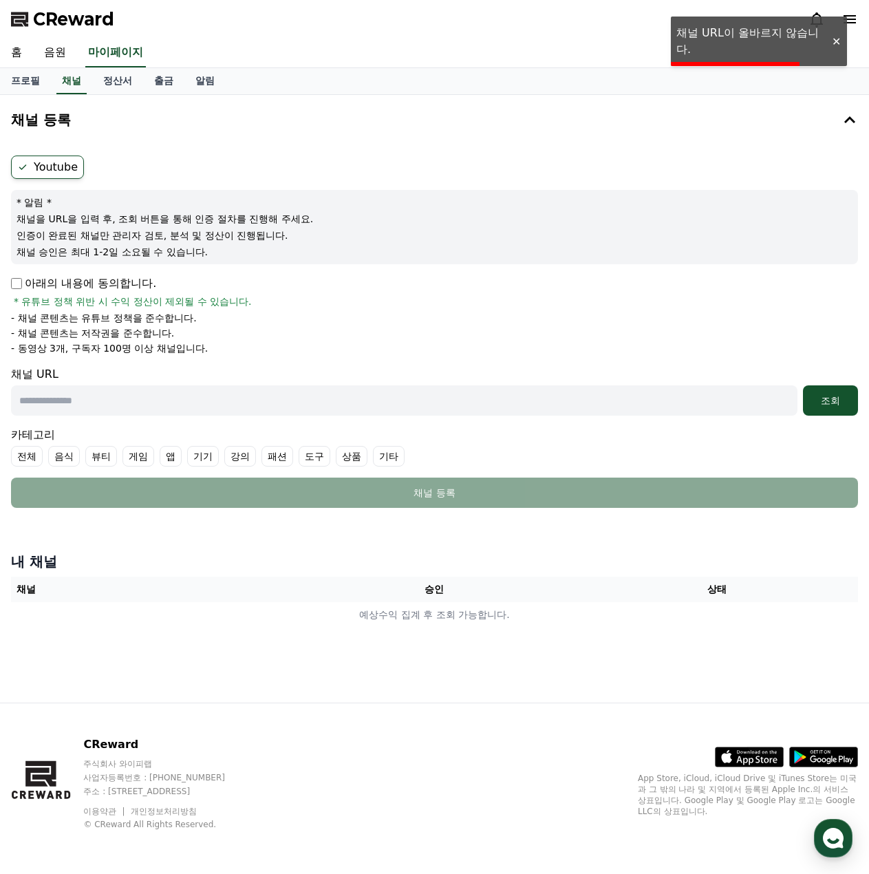
click at [838, 45] on div at bounding box center [836, 41] width 22 height 13
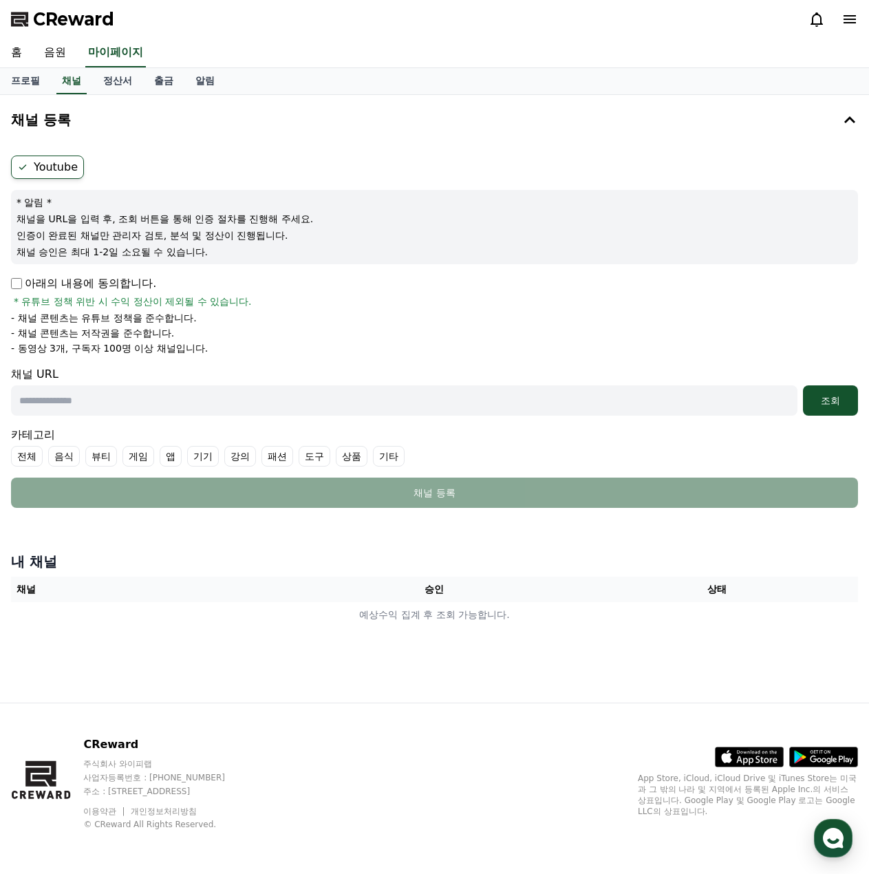
click at [60, 397] on input "text" at bounding box center [404, 400] width 786 height 30
paste input "**********"
type input "**********"
click at [824, 404] on div "조회" at bounding box center [830, 401] width 44 height 14
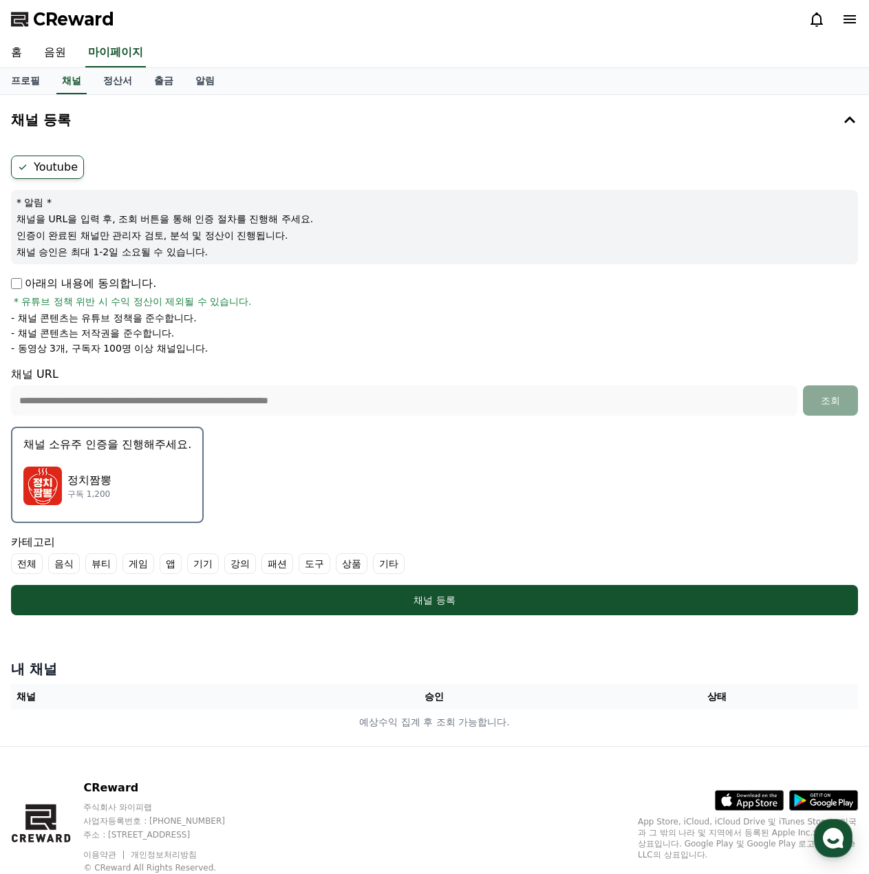
click at [385, 561] on label "기타" at bounding box center [389, 563] width 32 height 21
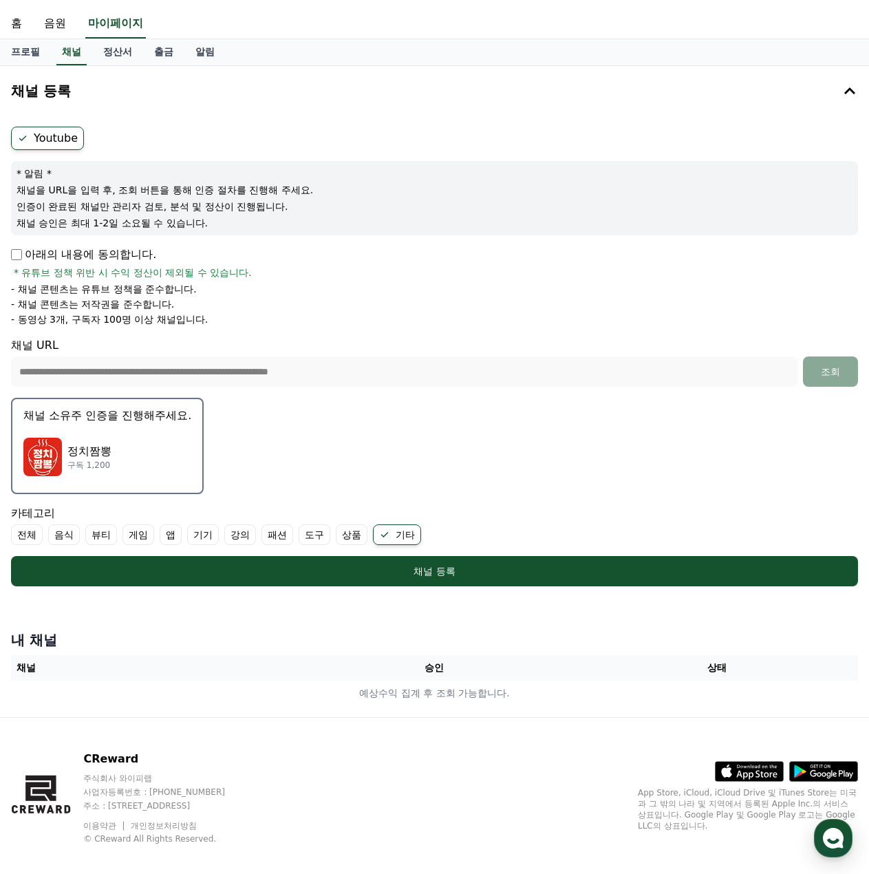
scroll to position [43, 0]
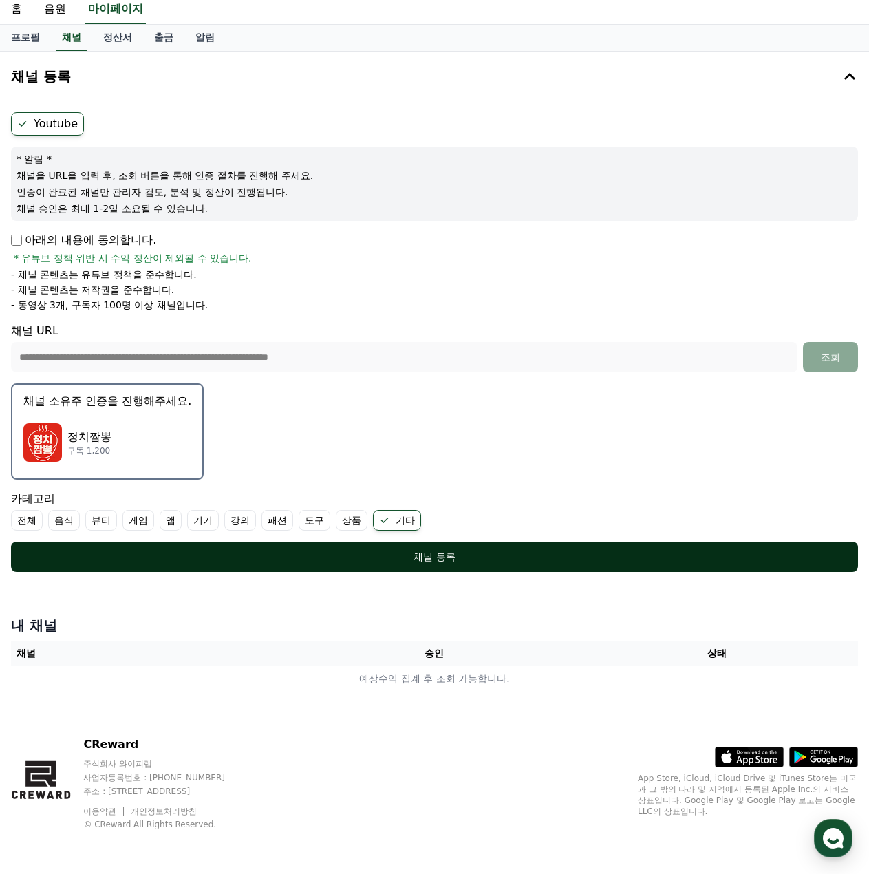
click at [440, 560] on div "채널 등록" at bounding box center [435, 557] width 792 height 14
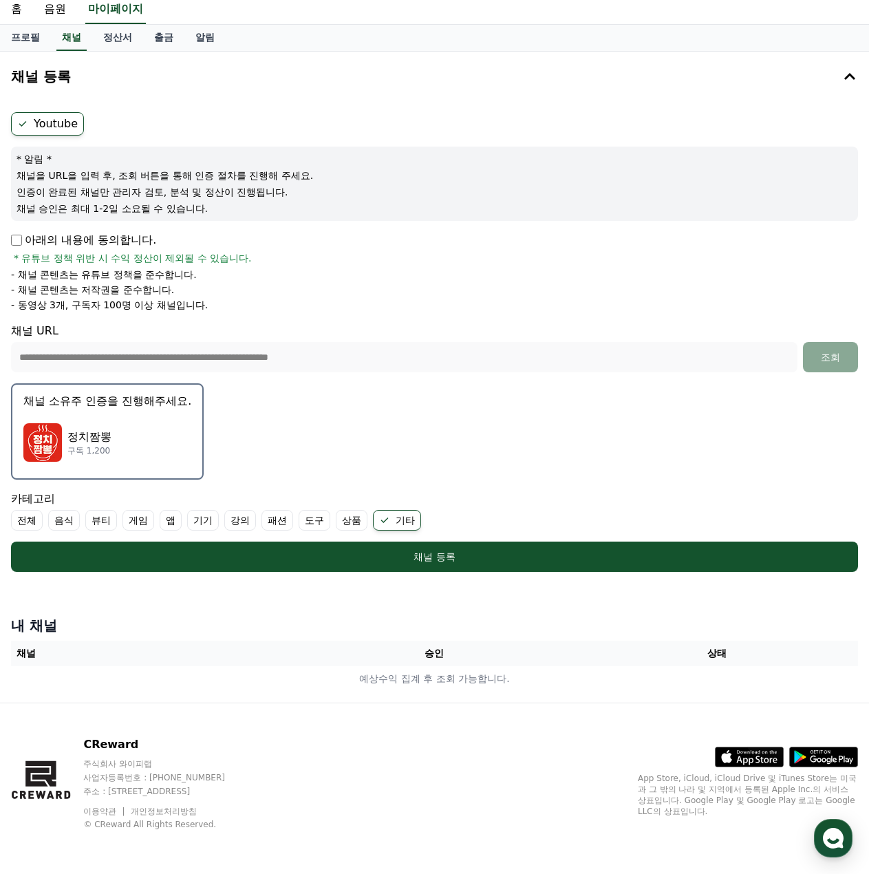
click at [52, 450] on img "button" at bounding box center [42, 442] width 39 height 39
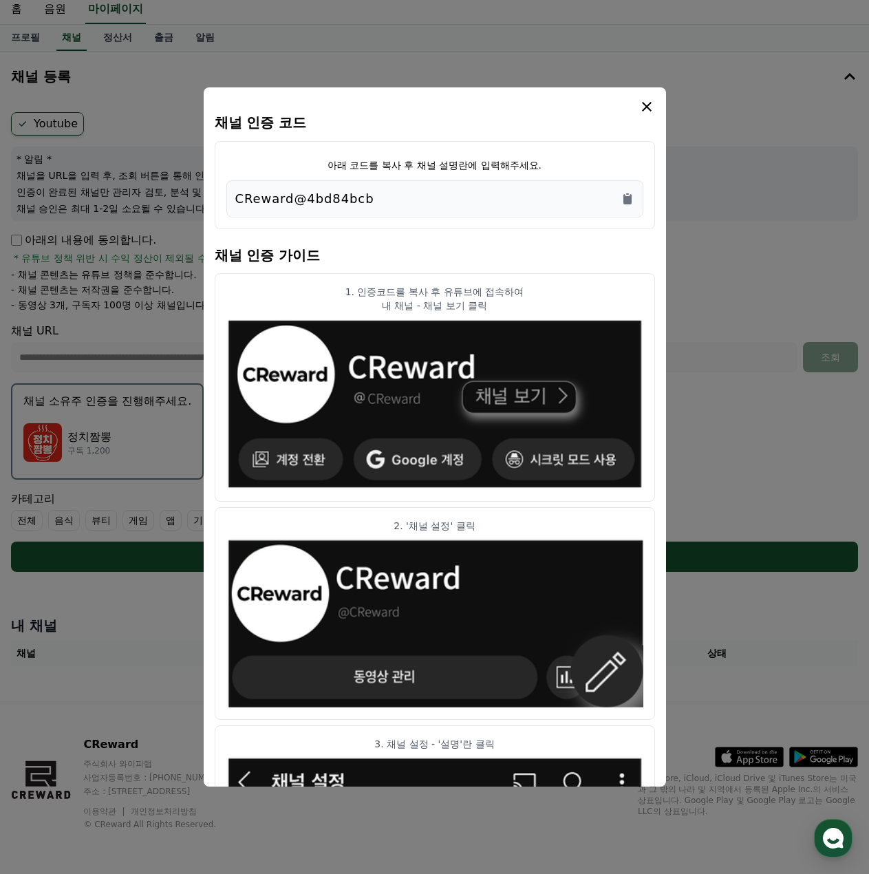
drag, startPoint x: 424, startPoint y: 195, endPoint x: 105, endPoint y: 195, distance: 318.5
click at [106, 577] on div "채널 인증 코드 아래 코드를 복사 후 채널 설명란에 입력해주세요. CReward@4bd84bcb 채널 인증 가이드 1. 인증코드를 복사 후 유…" at bounding box center [435, 577] width 858 height 0
click at [409, 190] on div "CReward@4bd84bcb" at bounding box center [434, 198] width 399 height 19
drag, startPoint x: 319, startPoint y: 198, endPoint x: 127, endPoint y: 195, distance: 192.0
click at [127, 577] on div "채널 인증 코드 아래 코드를 복사 후 채널 설명란에 입력해주세요. CReward@4bd84bcb 채널 인증 가이드 1. 인증코드를 복사 후 유…" at bounding box center [435, 577] width 858 height 0
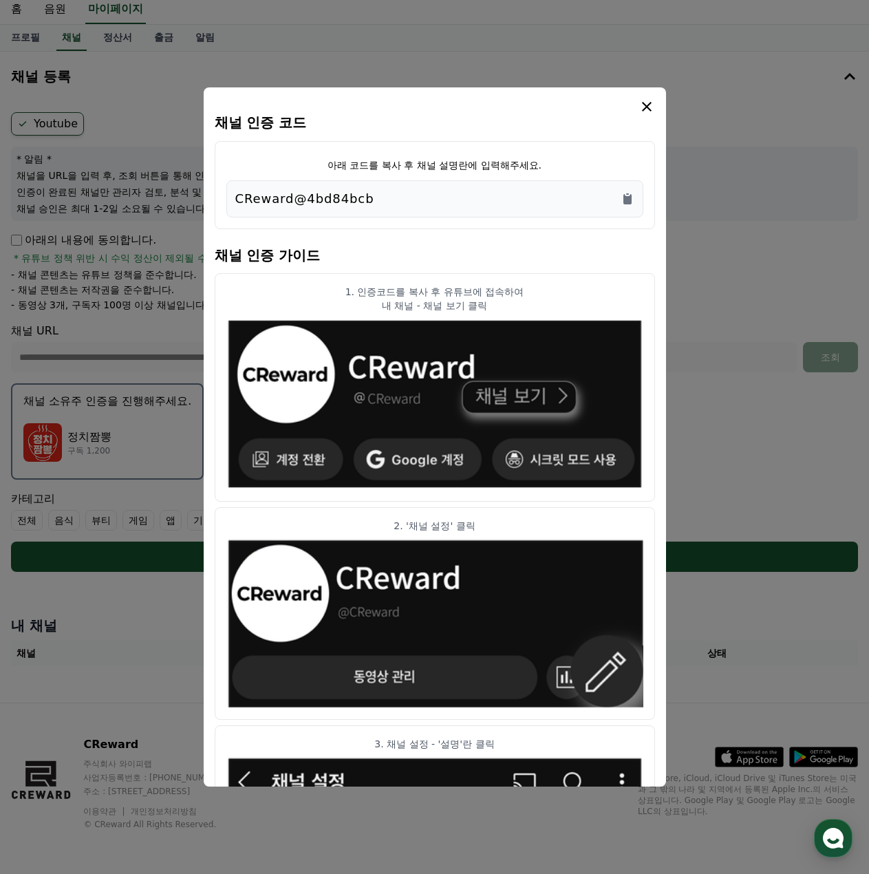
click at [127, 197] on button "close modal" at bounding box center [434, 437] width 869 height 874
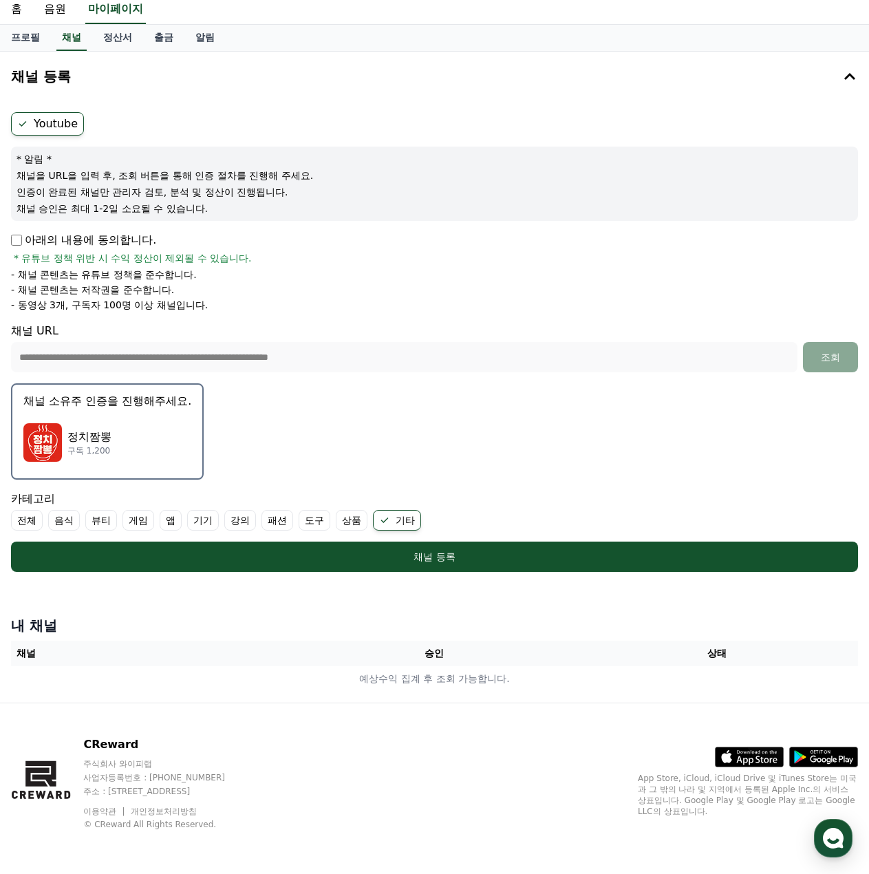
click at [411, 198] on div "* 알림 * 채널을 URL을 입력 후, 조회 버튼을 통해 인증 절차를 진행해 주세요. 인증이 완료된 채널만 관리자 검토, 분석 및 정산이 진행…" at bounding box center [434, 184] width 847 height 74
click at [98, 442] on p "정치짬뽕" at bounding box center [89, 437] width 44 height 17
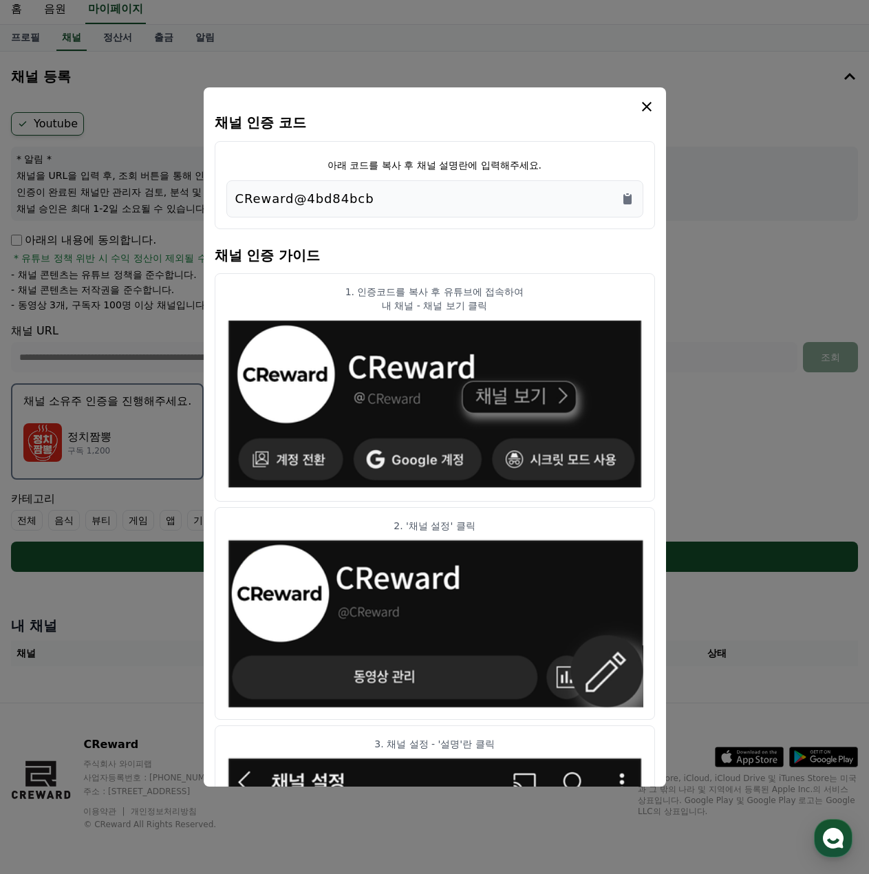
drag, startPoint x: 342, startPoint y: 195, endPoint x: 211, endPoint y: 205, distance: 131.1
click at [211, 205] on div "채널 인증 코드 아래 코드를 복사 후 채널 설명란에 입력해주세요. CReward@4bd84bcb 채널 인증 가이드 1. 인증코드를 복사 후 유…" at bounding box center [435, 436] width 462 height 699
copy p "CReward@4bd84bcb"
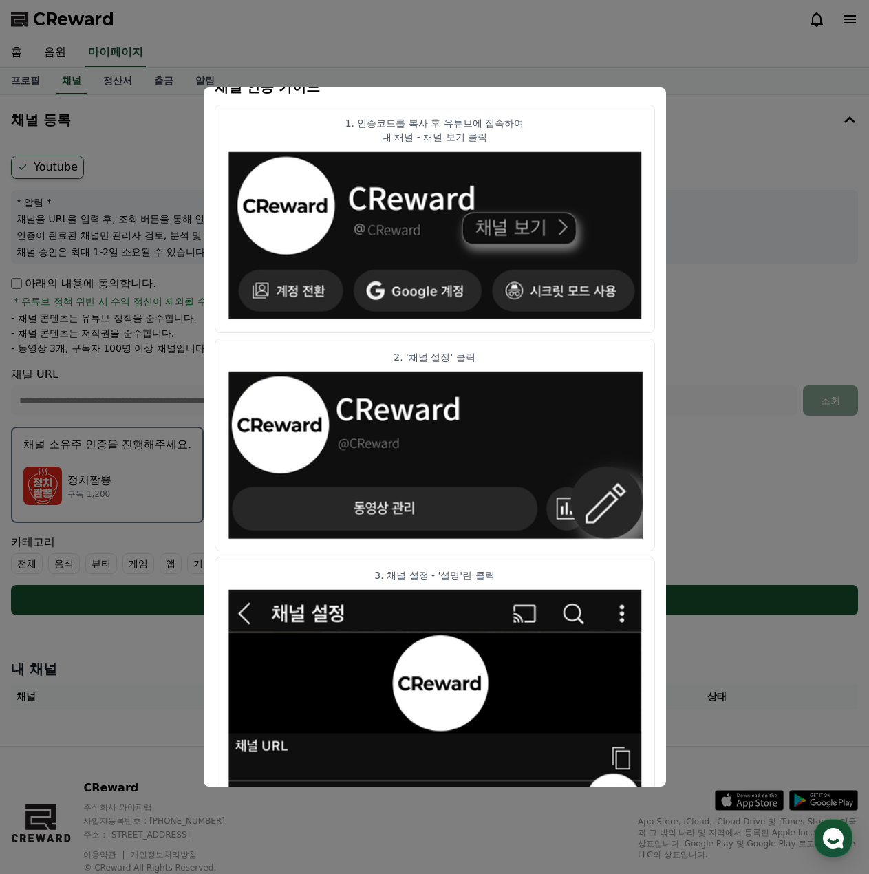
scroll to position [144, 0]
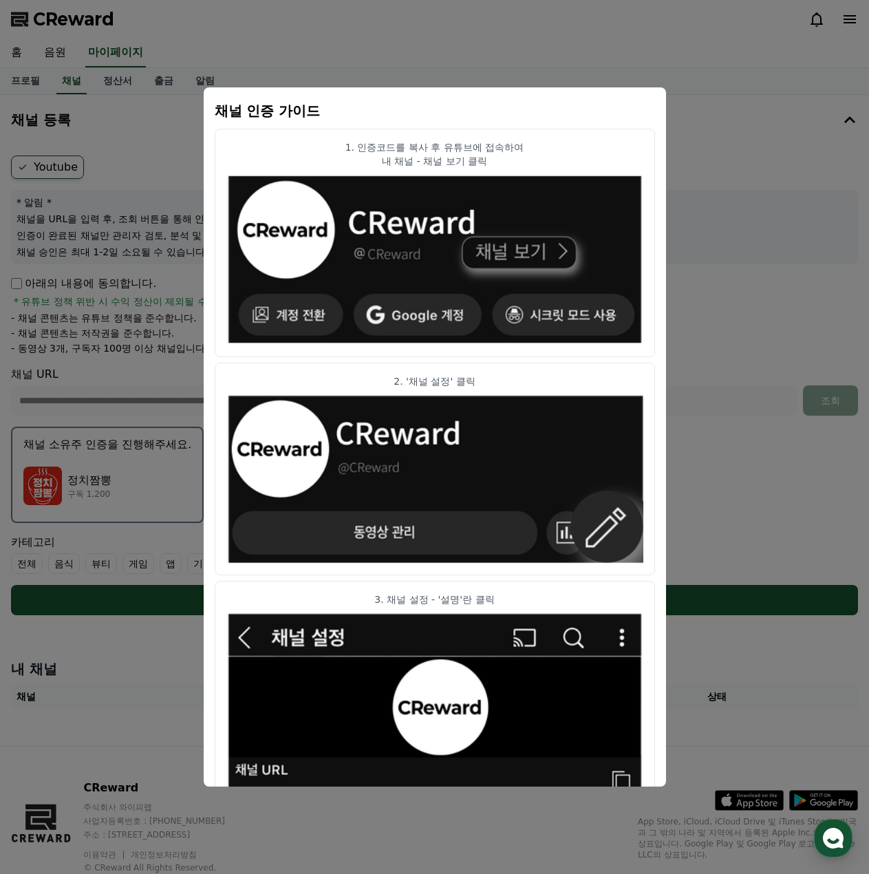
click at [747, 154] on button "close modal" at bounding box center [434, 437] width 869 height 874
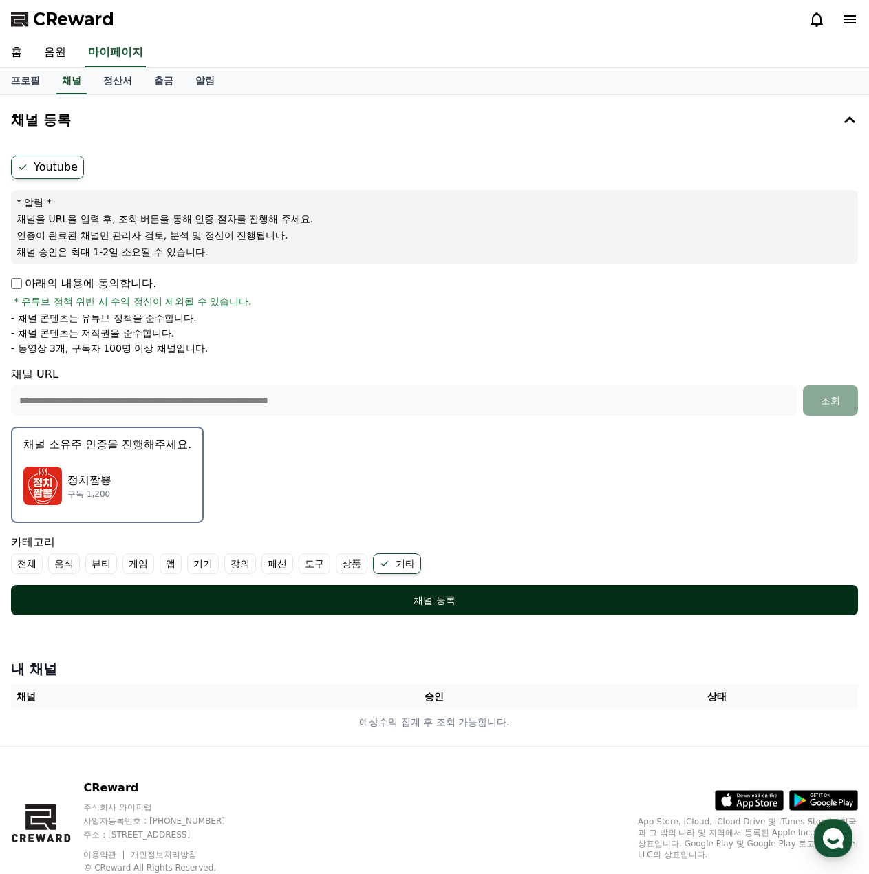
click at [387, 598] on div "채널 등록" at bounding box center [435, 600] width 792 height 14
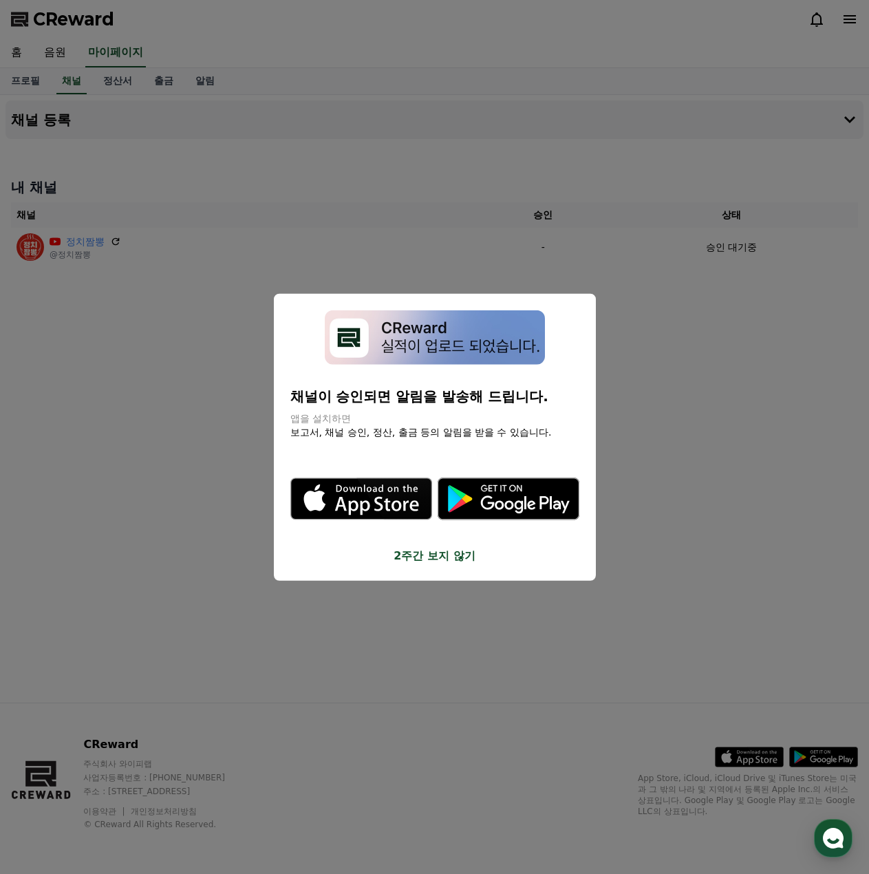
click at [685, 484] on button "close modal" at bounding box center [434, 437] width 869 height 874
